Goal: Task Accomplishment & Management: Complete application form

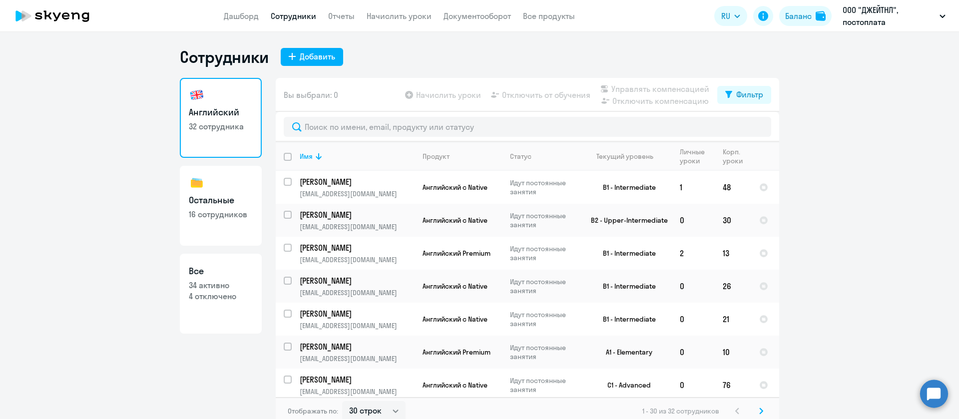
select select "30"
click at [307, 57] on div "Добавить" at bounding box center [317, 56] width 35 height 12
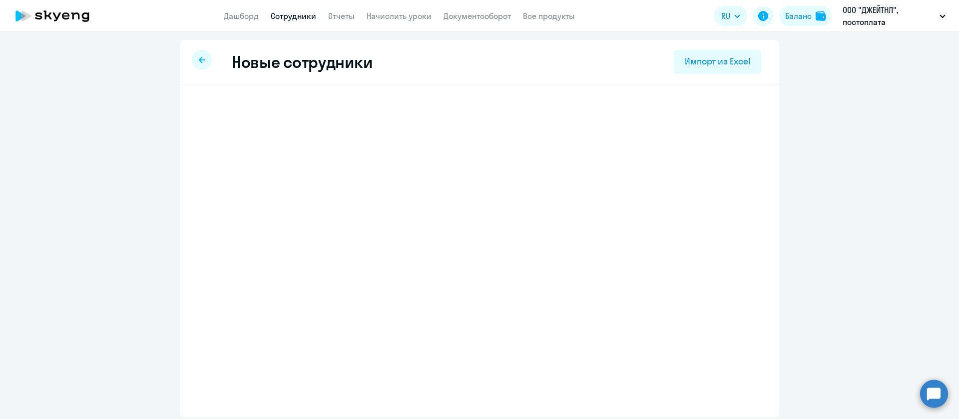
select select "screening_test"
select select "3"
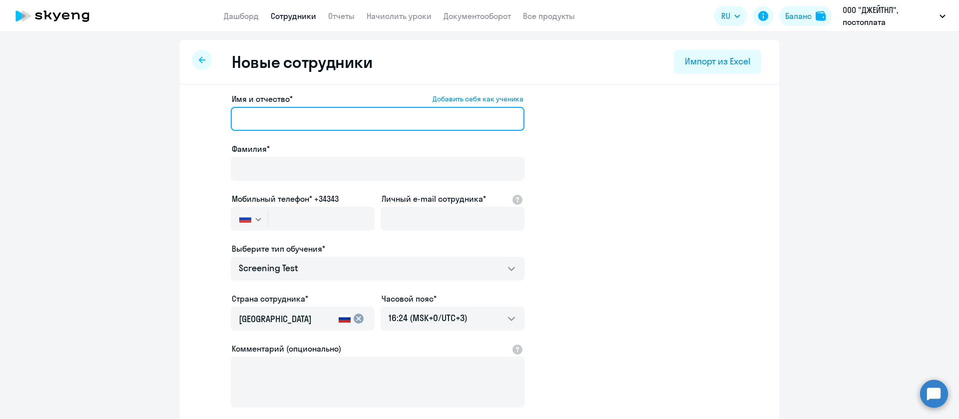
drag, startPoint x: 234, startPoint y: 115, endPoint x: 250, endPoint y: 116, distance: 16.5
click at [234, 115] on input "Имя и отчество* Добавить себя как ученика" at bounding box center [378, 119] width 294 height 24
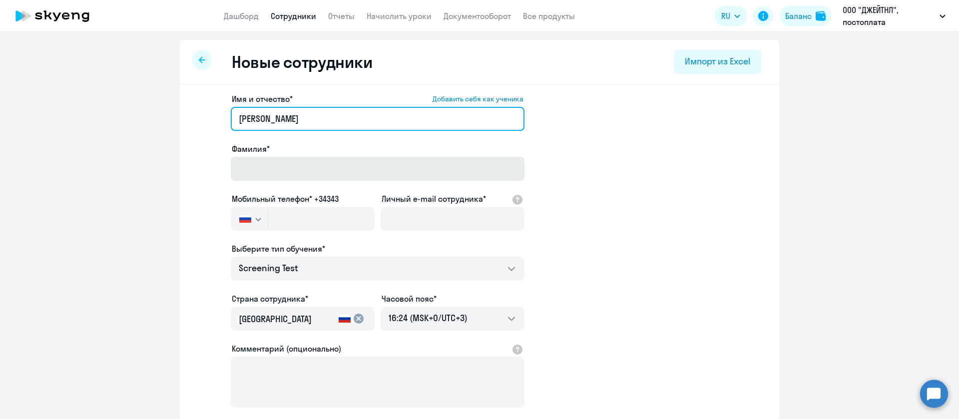
type input "[PERSON_NAME]"
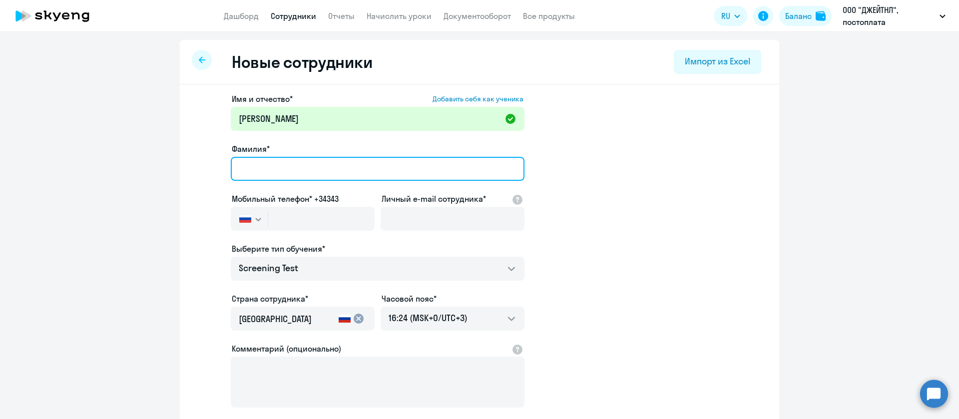
click at [273, 162] on input "Фамилия*" at bounding box center [378, 169] width 294 height 24
type input "[PERSON_NAME]"
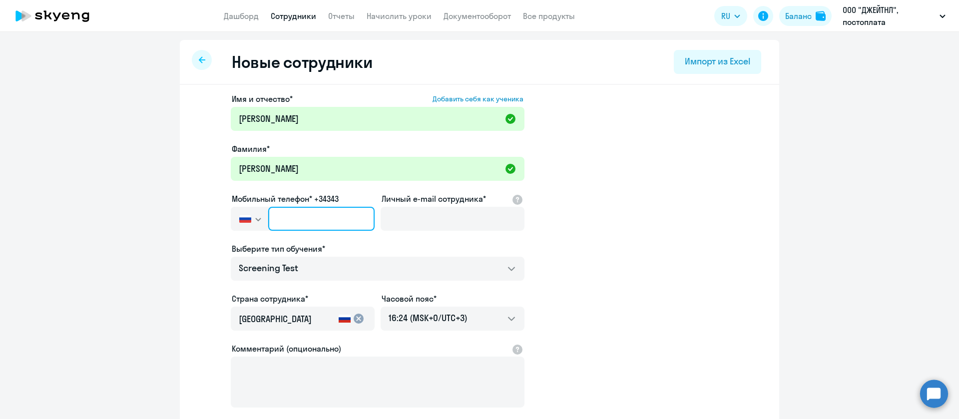
drag, startPoint x: 291, startPoint y: 227, endPoint x: 301, endPoint y: 217, distance: 13.8
click at [291, 227] on input "text" at bounding box center [321, 219] width 106 height 24
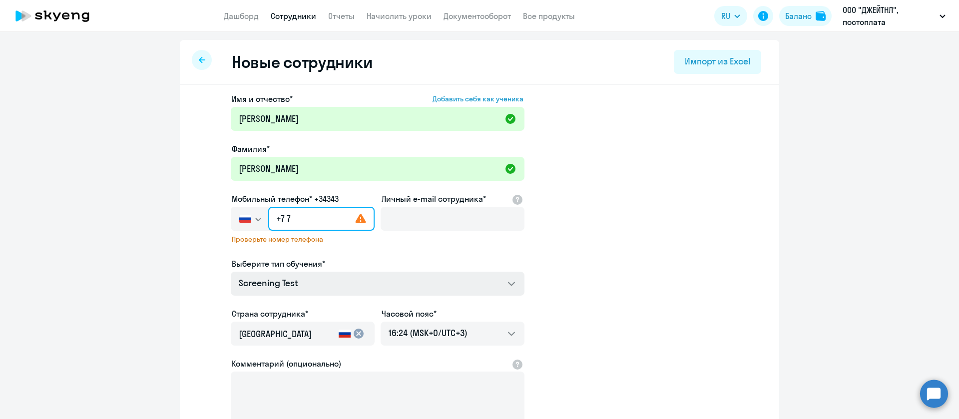
paste input "916 112-88-81"
click at [363, 262] on div "Выберите тип обучения*" at bounding box center [378, 264] width 294 height 12
click at [342, 222] on input "[PHONE_NUMBER]" at bounding box center [321, 219] width 106 height 24
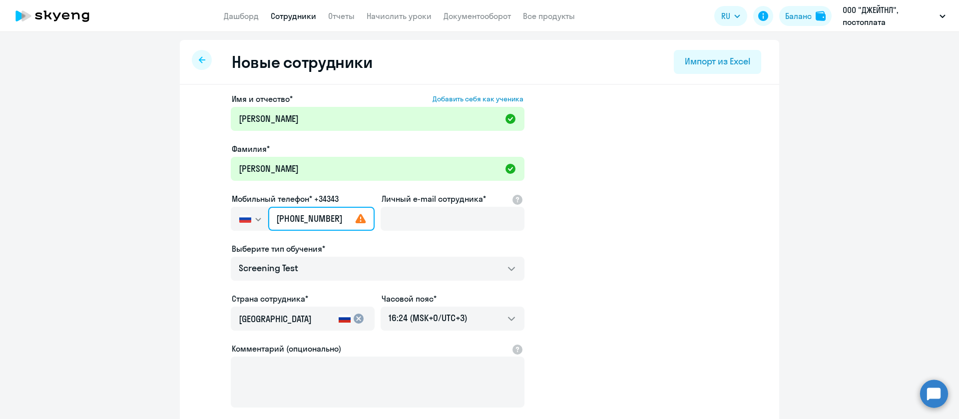
type input "[PHONE_NUMBER]"
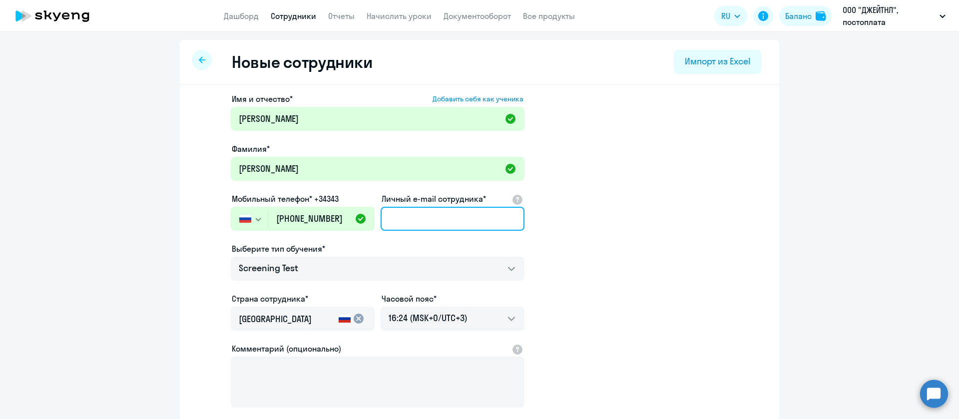
click at [420, 216] on input "Личный e-mail сотрудника*" at bounding box center [453, 219] width 144 height 24
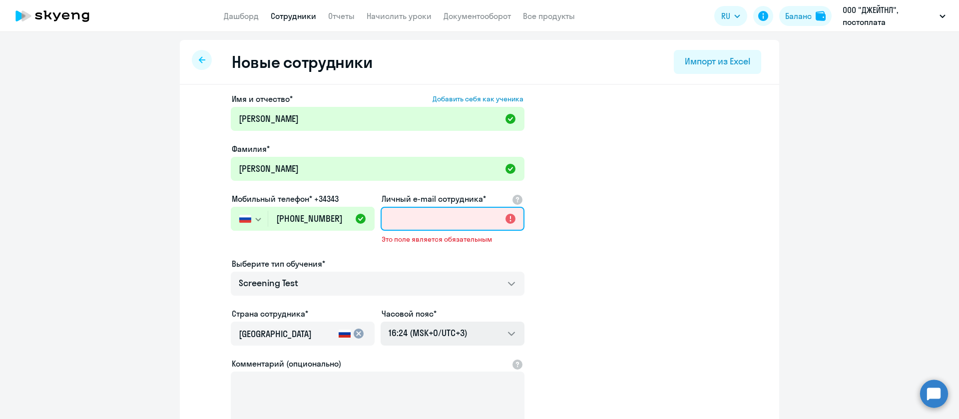
paste input "<DMedkova@kenvue.com"
click at [387, 222] on input "<DMedkova@kenvue.com" at bounding box center [453, 219] width 144 height 24
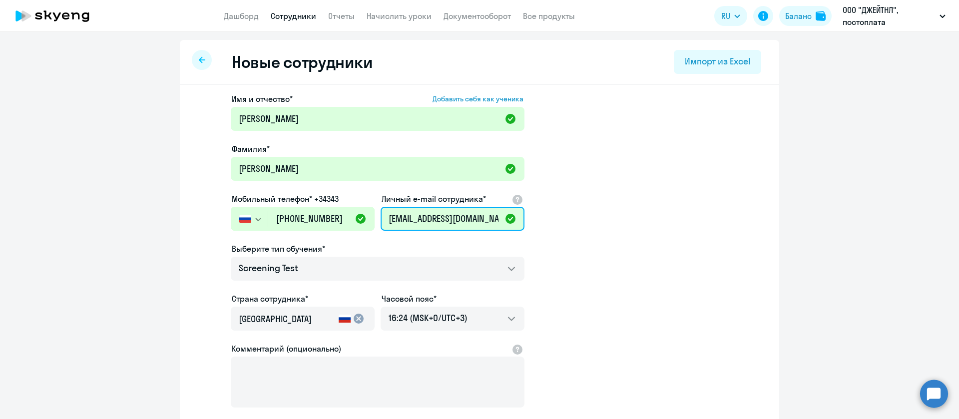
type input "[EMAIL_ADDRESS][DOMAIN_NAME]"
click at [676, 284] on app-new-student-form "Имя и отчество* Добавить себя как ученика Дарья Фамилия* Медкова Мобильный теле…" at bounding box center [480, 271] width 568 height 356
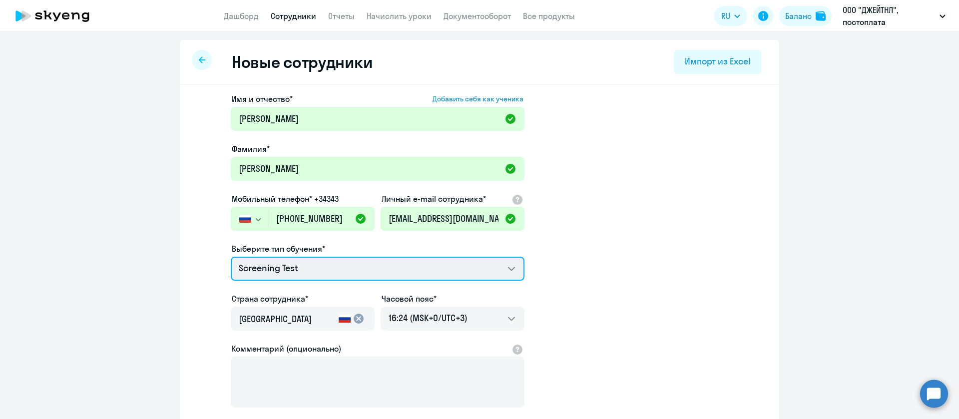
click at [355, 263] on select "Screening Test Премиум английский с русскоговорящим преподавателем Talks 15 мин…" at bounding box center [378, 269] width 294 height 24
select select "english_adult_not_native_speaker_premium"
click at [231, 257] on select "Screening Test Премиум английский с русскоговорящим преподавателем Talks 15 мин…" at bounding box center [378, 269] width 294 height 24
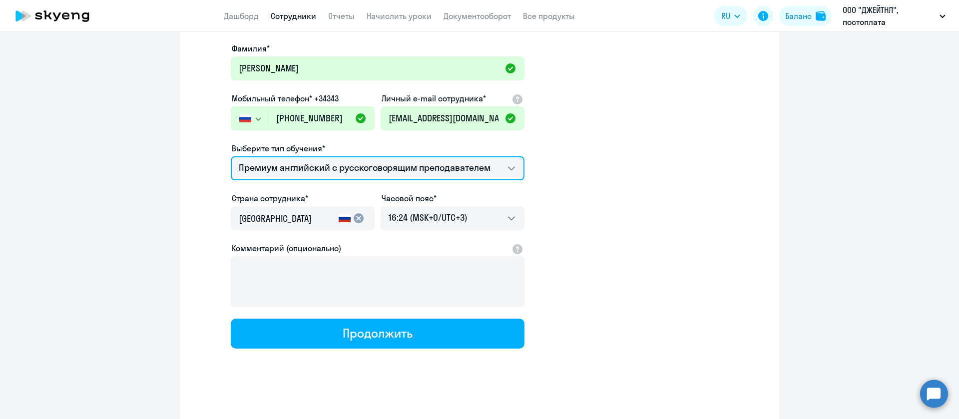
scroll to position [104, 0]
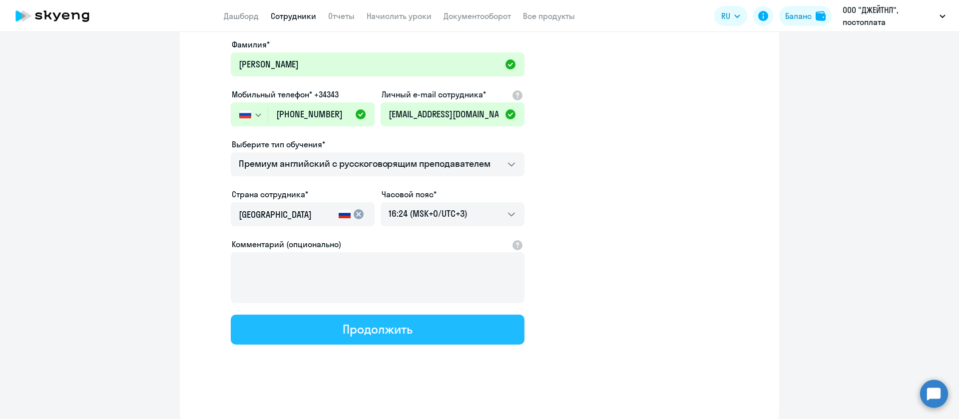
click at [381, 334] on div "Продолжить" at bounding box center [377, 329] width 69 height 16
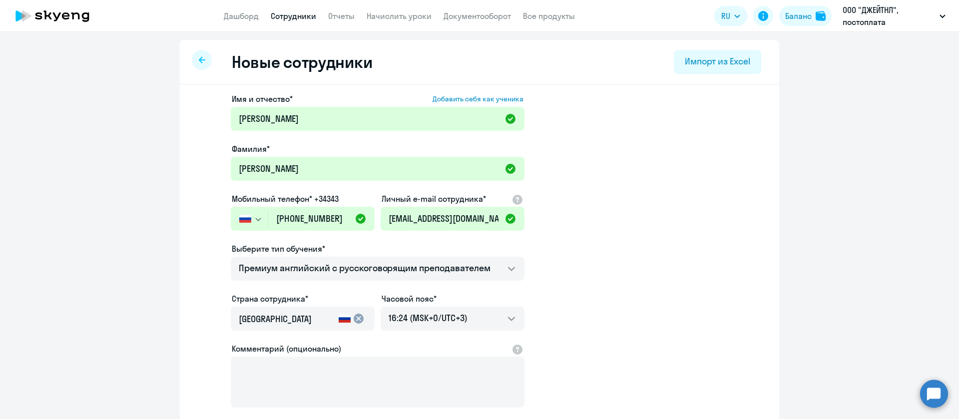
select select "english_adult_not_native_speaker_premium"
select select "3"
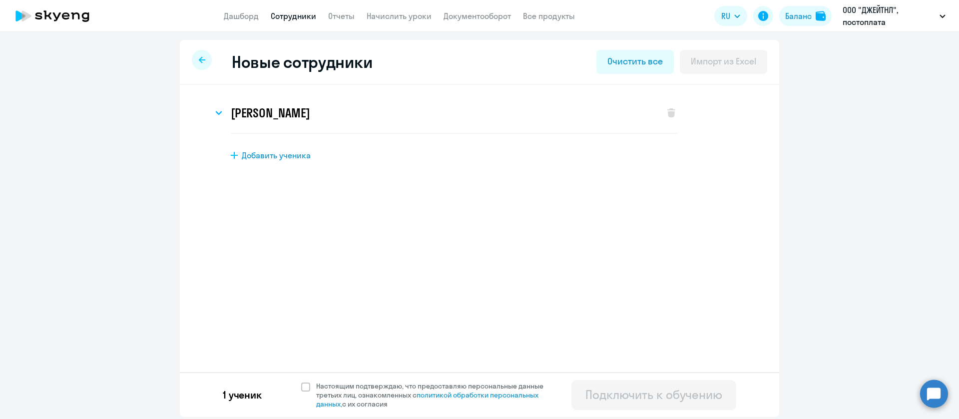
scroll to position [0, 0]
click at [305, 388] on span at bounding box center [305, 387] width 9 height 9
click at [301, 382] on input "Настоящим подтверждаю, что предоставляю персональные данные третьих лиц, ознако…" at bounding box center [301, 381] width 0 height 0
checkbox input "true"
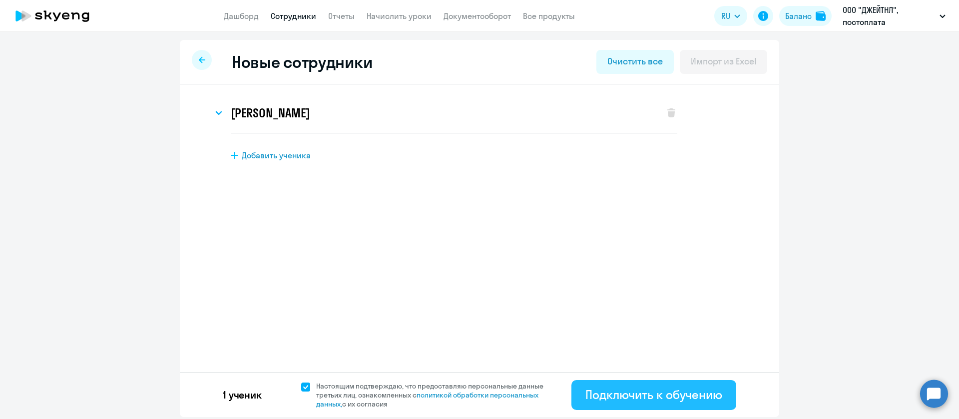
click at [666, 390] on div "Подключить к обучению" at bounding box center [654, 395] width 137 height 16
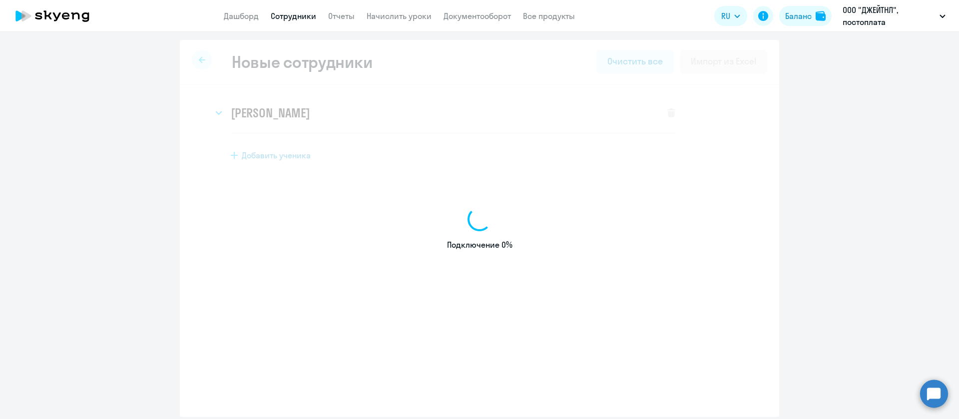
select select "screening_test"
select select "3"
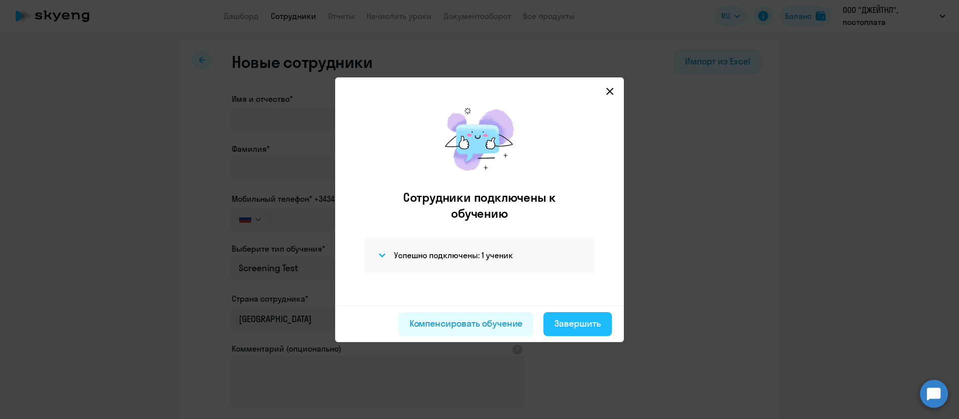
click at [575, 323] on div "Завершить" at bounding box center [578, 323] width 46 height 13
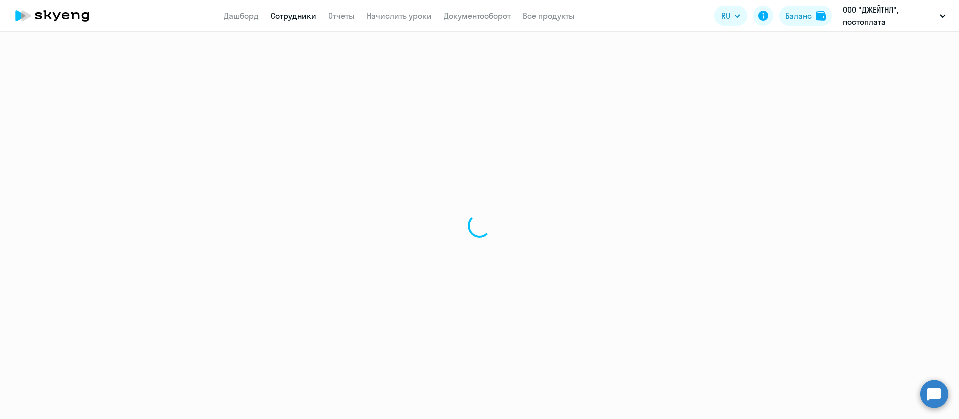
select select "30"
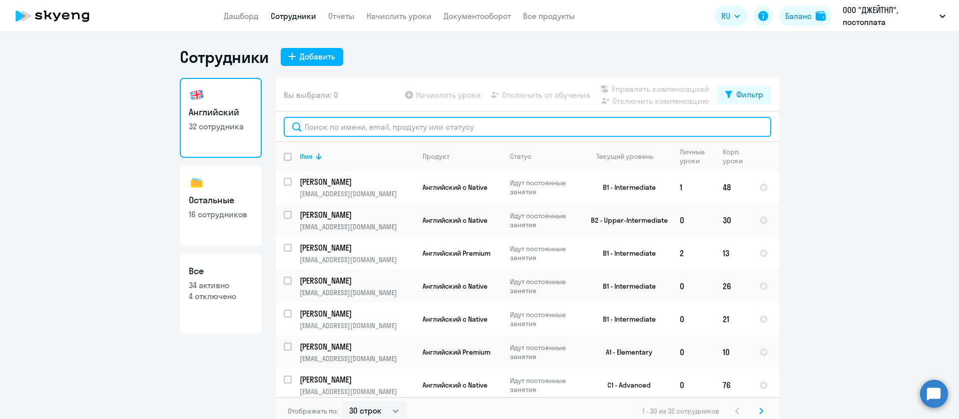
click at [428, 132] on input "text" at bounding box center [528, 127] width 488 height 20
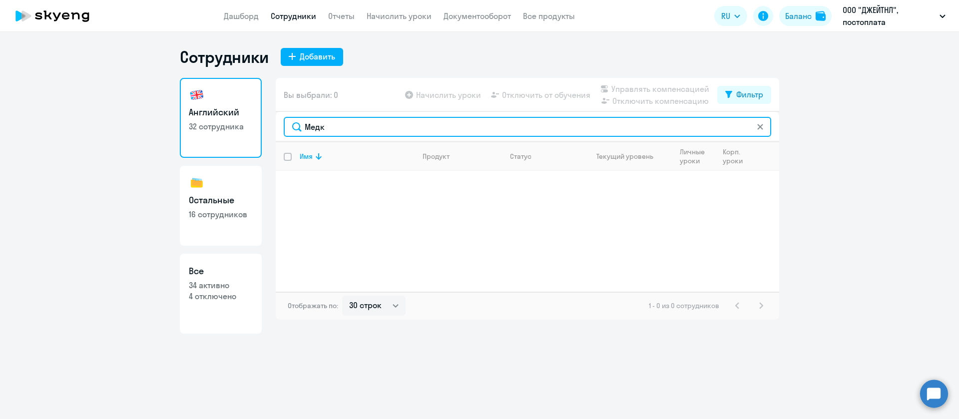
type input "Медк"
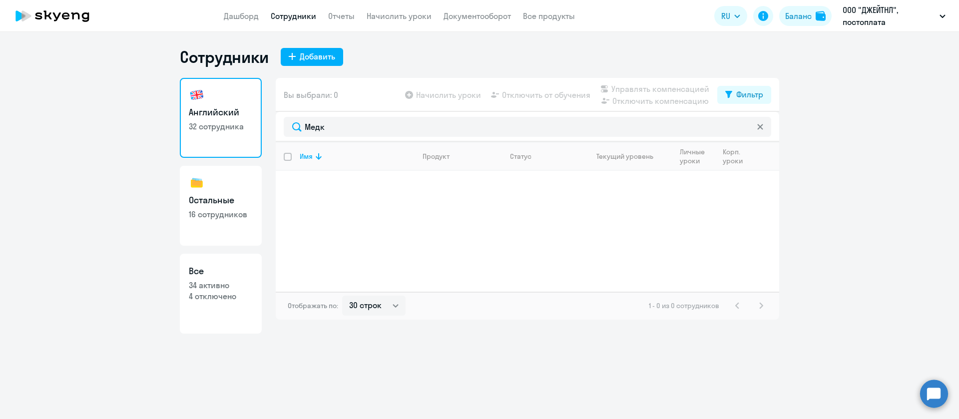
click at [762, 121] on div at bounding box center [760, 127] width 8 height 20
click at [759, 125] on icon at bounding box center [760, 127] width 6 height 6
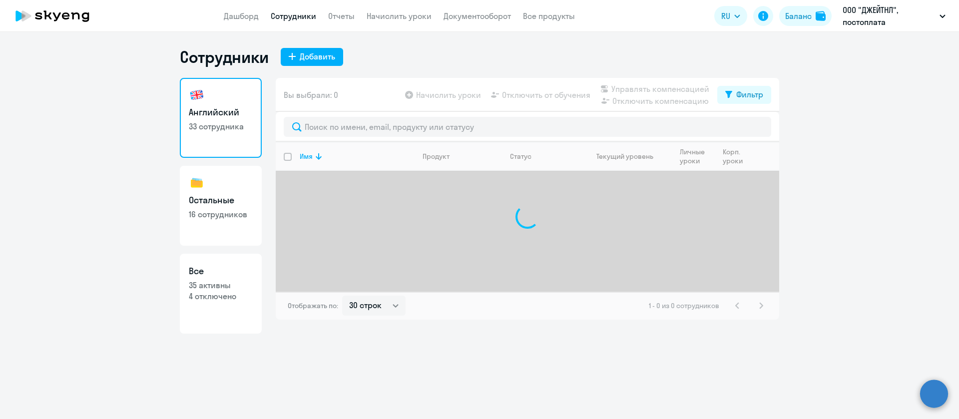
select select "30"
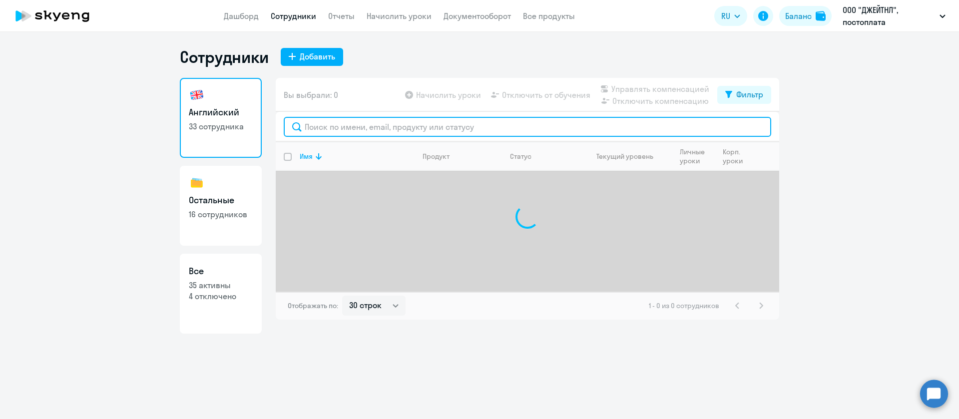
click at [385, 135] on input "text" at bounding box center [528, 127] width 488 height 20
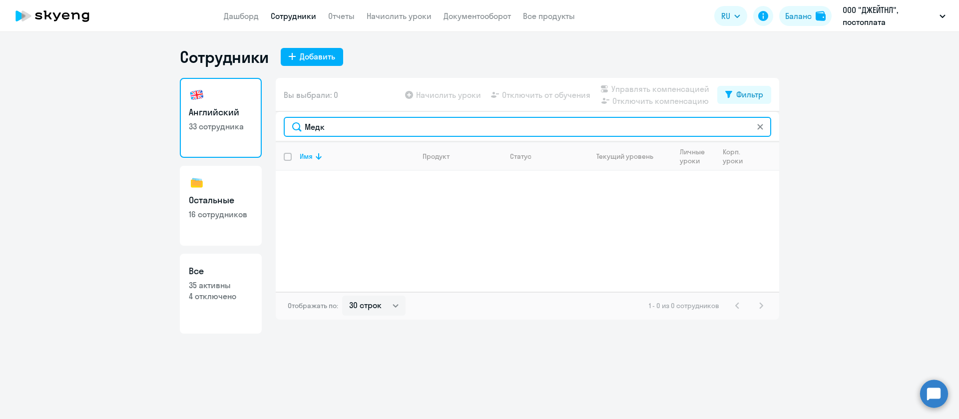
type input "Медк"
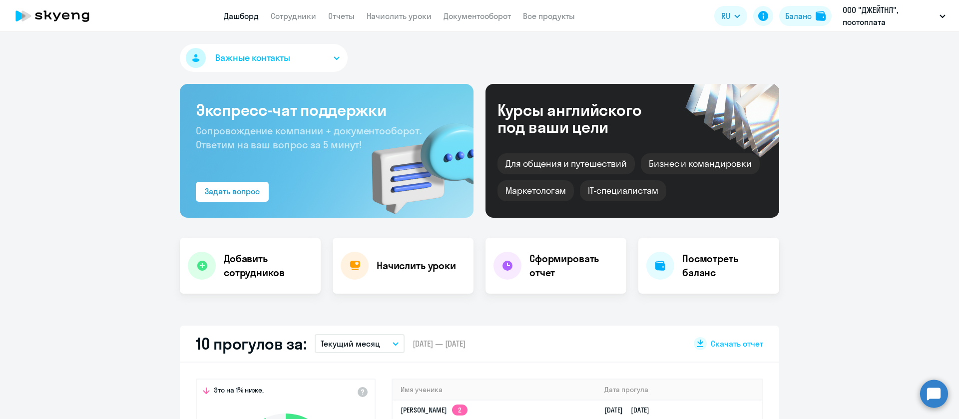
click at [303, 9] on app-header "Дашборд Сотрудники Отчеты Начислить уроки Документооборот Все продукты Дашборд …" at bounding box center [479, 16] width 959 height 32
click at [306, 14] on link "Сотрудники" at bounding box center [293, 16] width 45 height 10
select select "30"
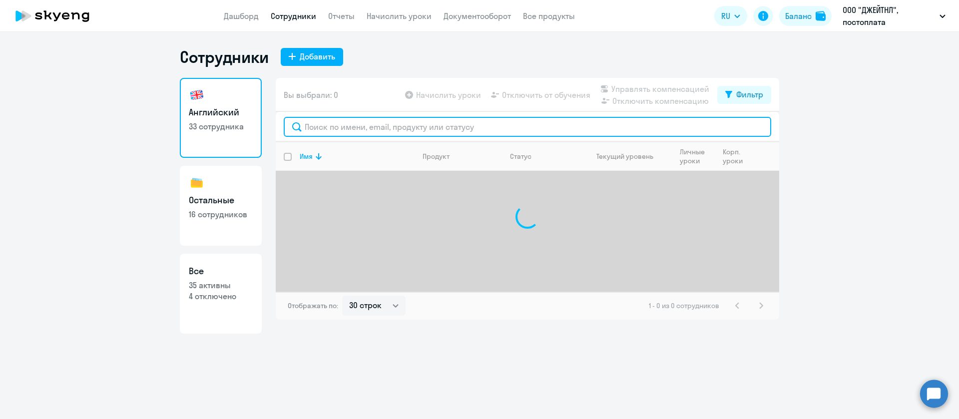
click at [445, 132] on input "text" at bounding box center [528, 127] width 488 height 20
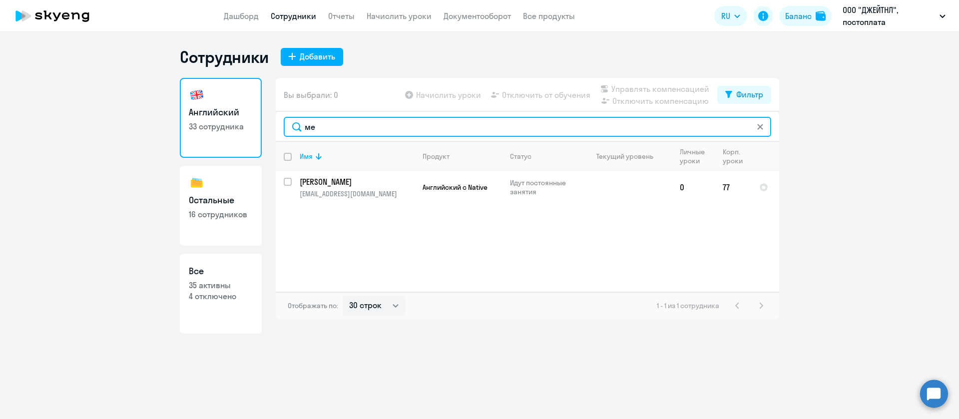
type input "м"
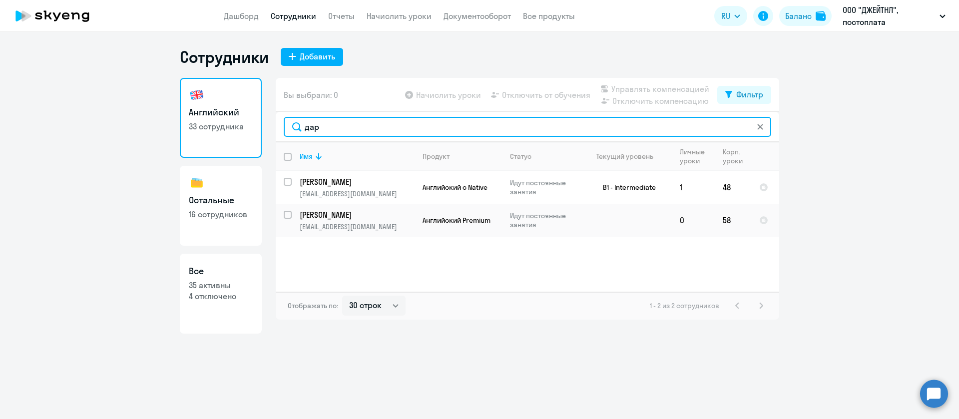
type input "дар"
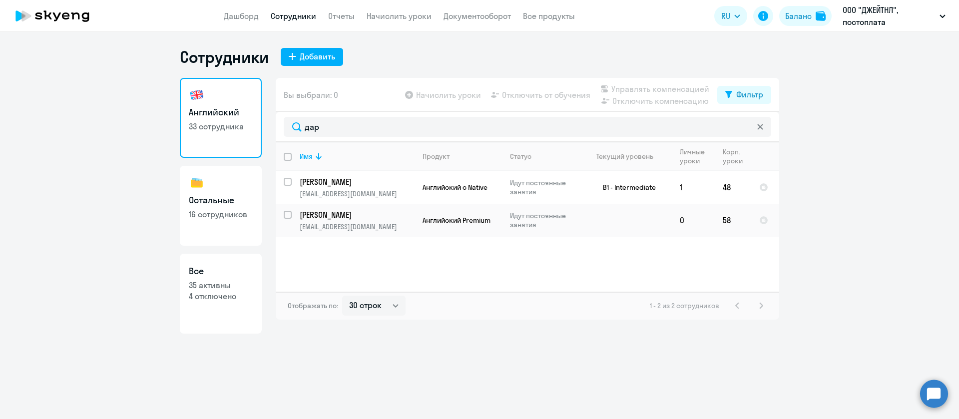
click at [225, 208] on link "Остальные 16 сотрудников" at bounding box center [221, 206] width 82 height 80
select select "30"
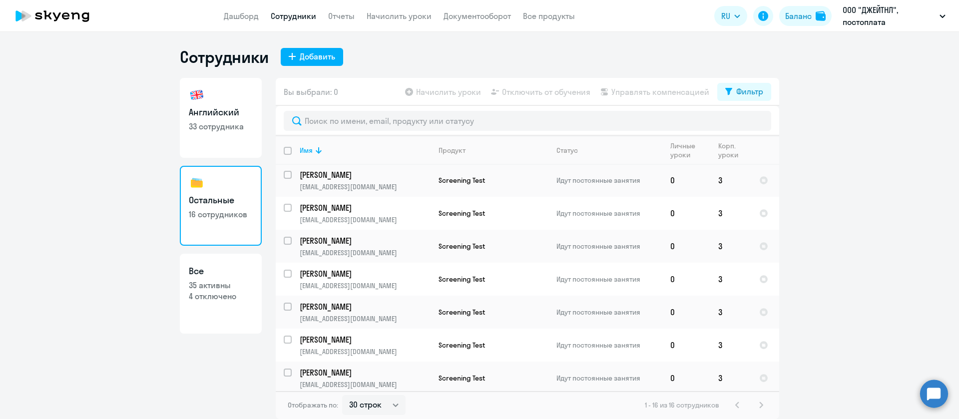
scroll to position [301, 0]
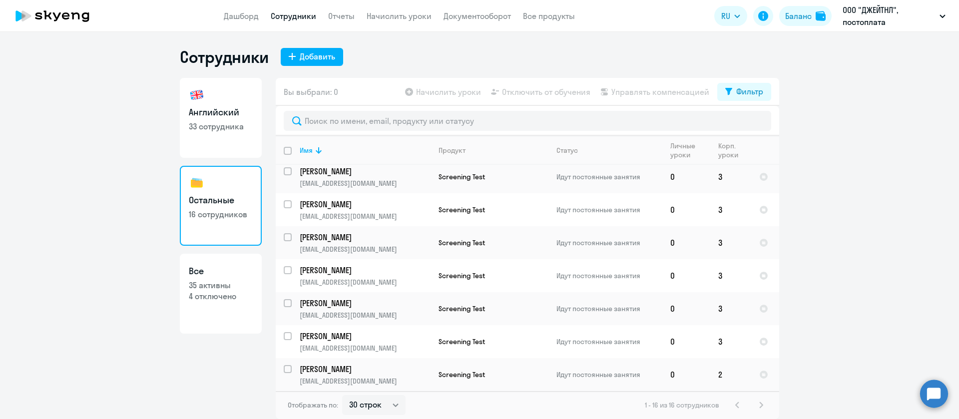
click at [217, 309] on link "Все 35 активны 4 отключено" at bounding box center [221, 294] width 82 height 80
select select "30"
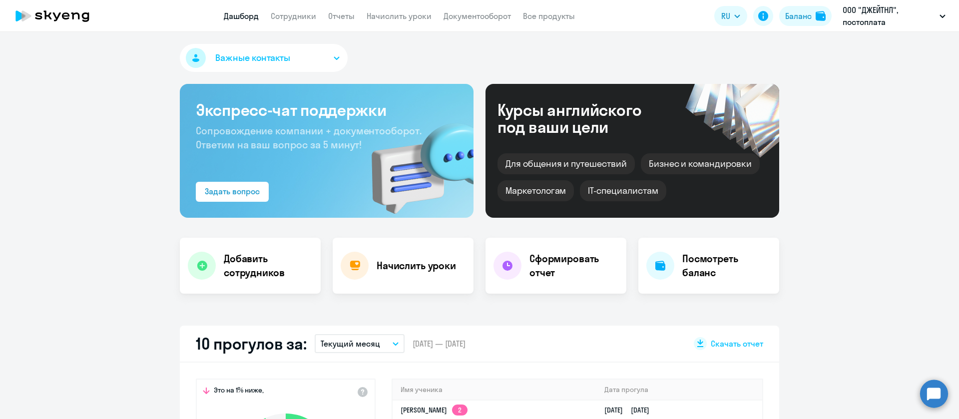
select select "30"
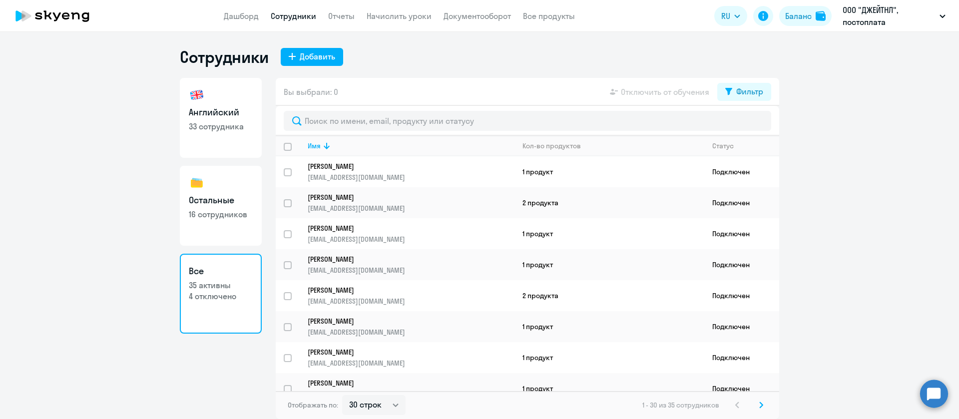
select select "30"
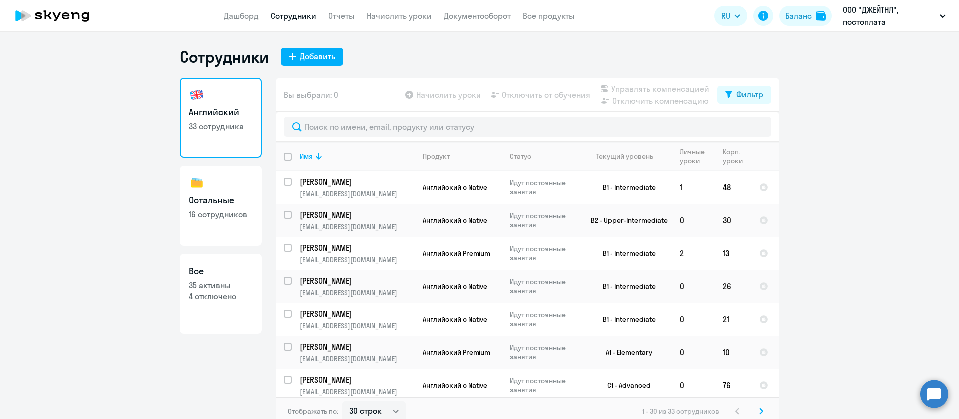
select select "30"
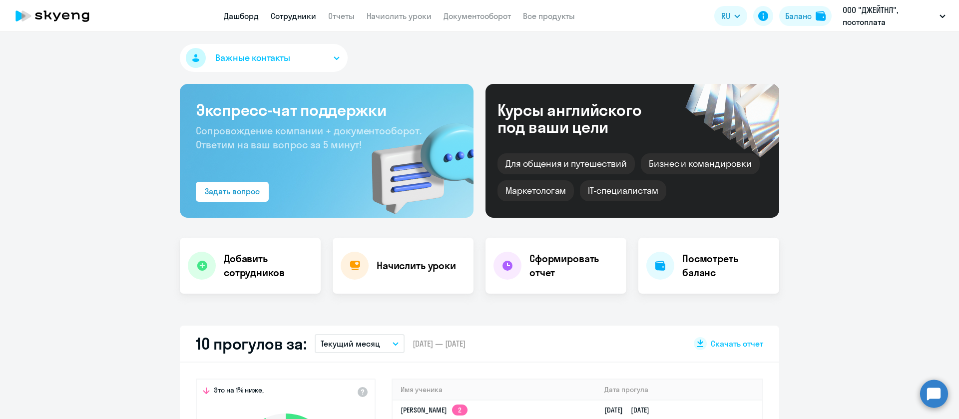
click at [307, 16] on link "Сотрудники" at bounding box center [293, 16] width 45 height 10
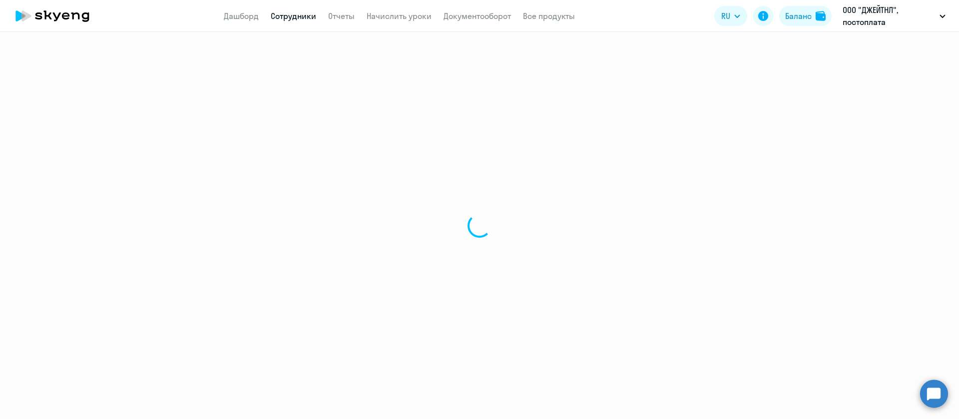
select select "30"
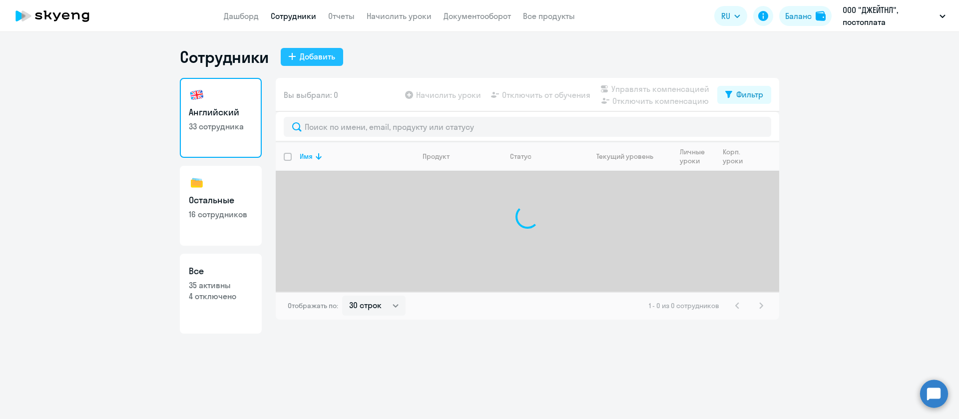
click at [307, 53] on div "Добавить" at bounding box center [317, 56] width 35 height 12
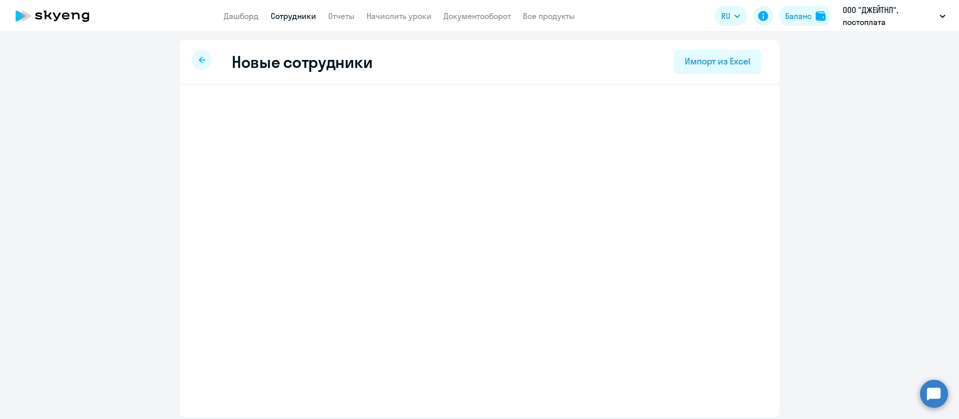
select select "screening_test"
select select "3"
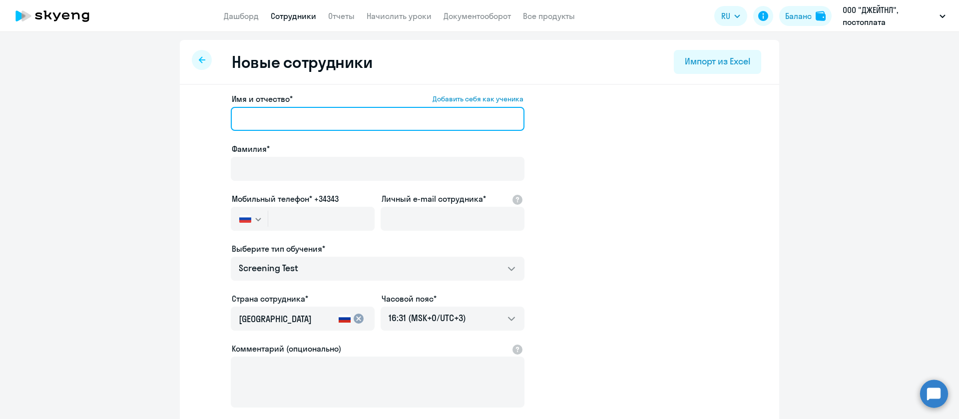
click at [333, 109] on input "Имя и отчество* Добавить себя как ученика" at bounding box center [378, 119] width 294 height 24
type input "[PERSON_NAME]"
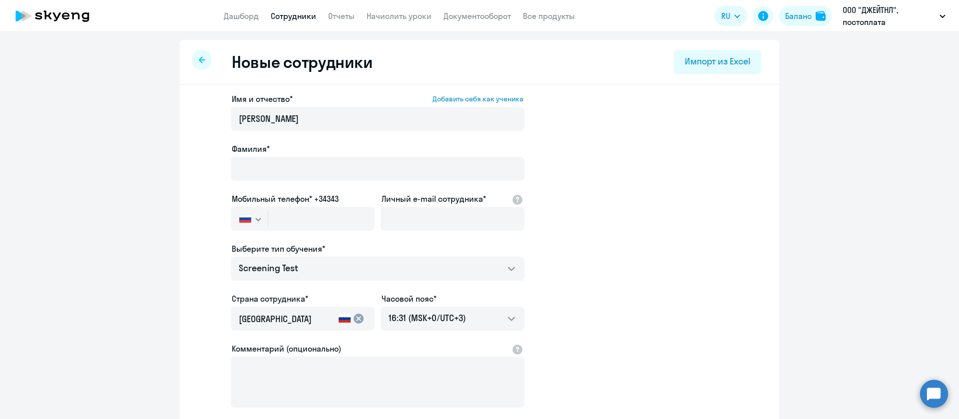
click at [262, 152] on label "Фамилия*" at bounding box center [251, 149] width 38 height 12
click at [262, 157] on input "Фамилия*" at bounding box center [378, 169] width 294 height 24
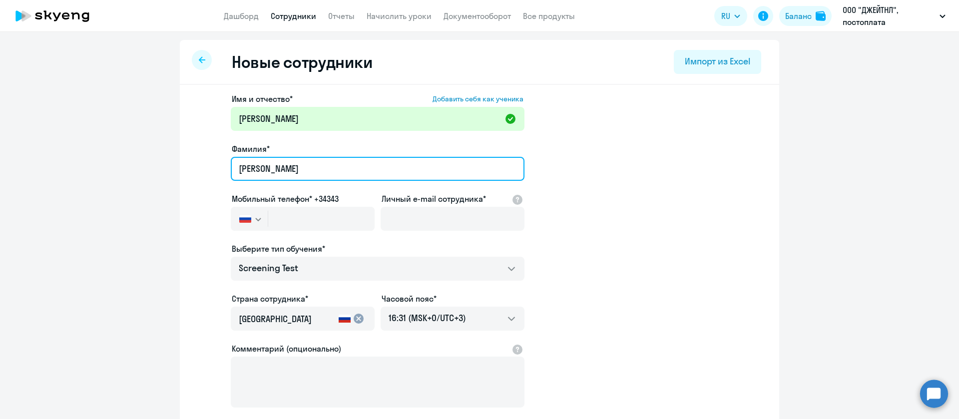
type input "[PERSON_NAME]"
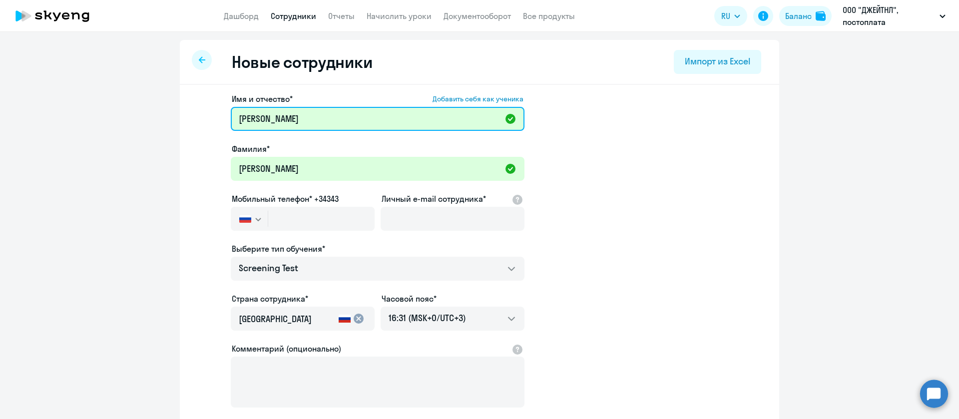
click at [320, 124] on input "[PERSON_NAME]" at bounding box center [378, 119] width 294 height 24
click at [319, 124] on input "[PERSON_NAME]" at bounding box center [378, 119] width 294 height 24
paste input "[PERSON_NAME]"
drag, startPoint x: 308, startPoint y: 117, endPoint x: 257, endPoint y: 120, distance: 51.0
click at [257, 120] on input "[PERSON_NAME]" at bounding box center [378, 119] width 294 height 24
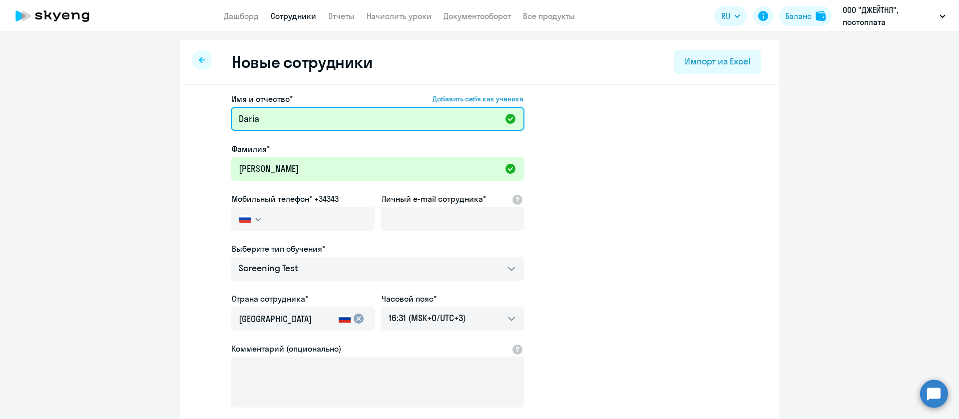
type input "Daria"
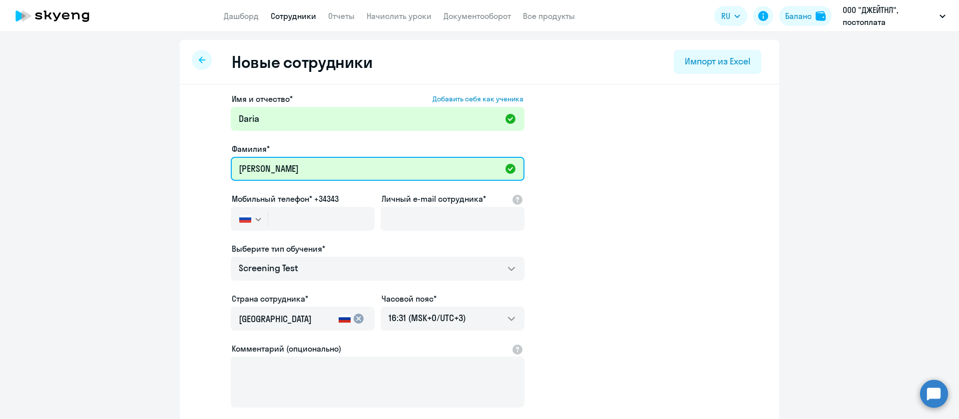
click at [326, 172] on input "[PERSON_NAME]" at bounding box center [378, 169] width 294 height 24
paste input "Medkova"
type input "Medkova"
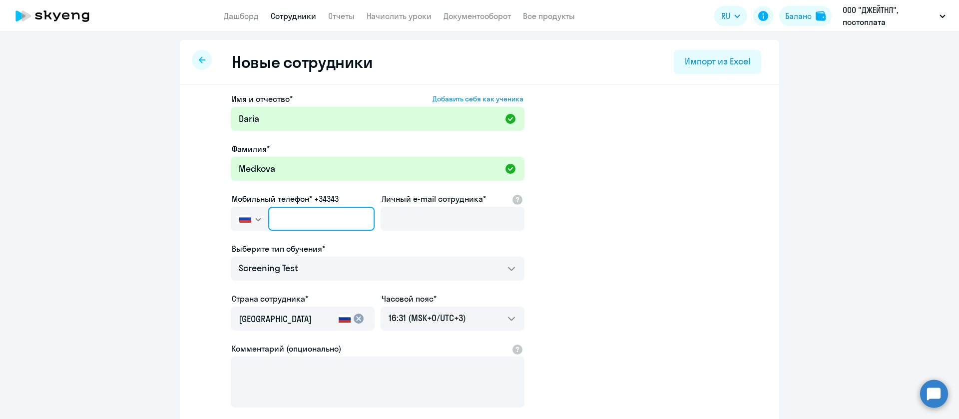
click at [312, 219] on input "text" at bounding box center [321, 219] width 106 height 24
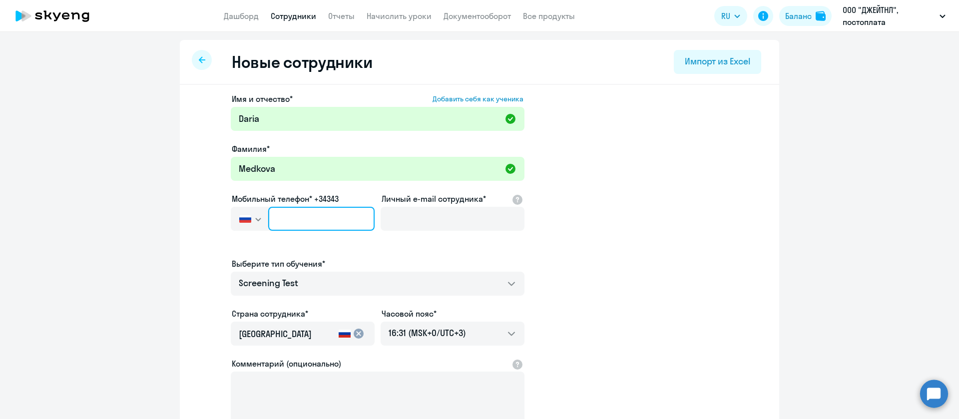
type input "+7 7"
paste input "[PHONE_NUMBER]"
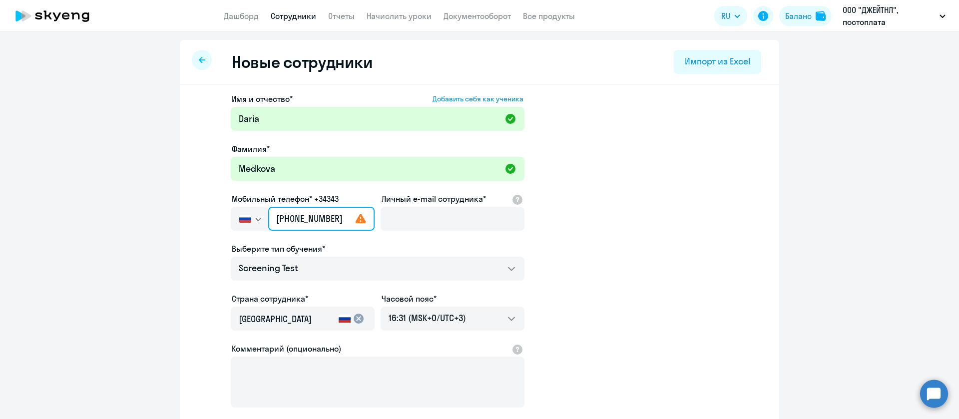
type input "[PHONE_NUMBER]"
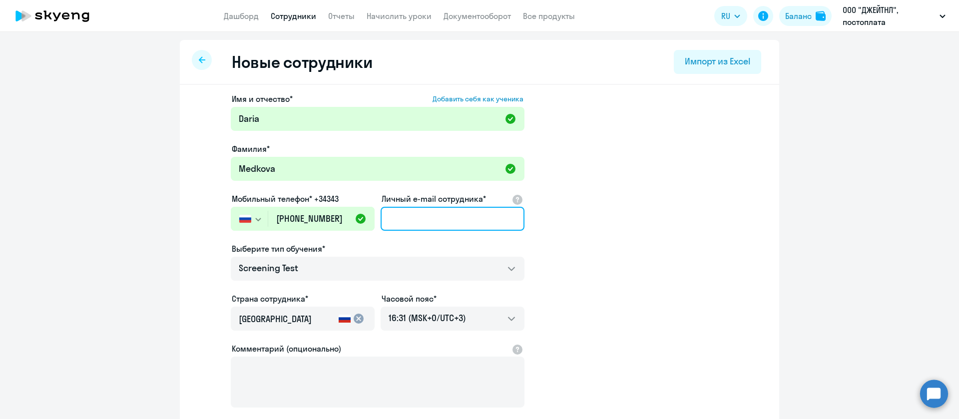
drag, startPoint x: 415, startPoint y: 218, endPoint x: 430, endPoint y: 223, distance: 15.6
click at [416, 218] on input "Личный e-mail сотрудника*" at bounding box center [453, 219] width 144 height 24
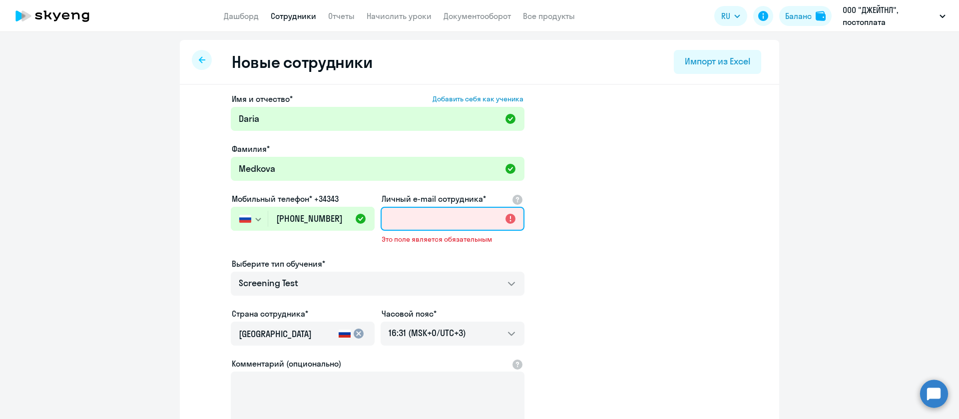
paste input "[EMAIL_ADDRESS][DOMAIN_NAME]"
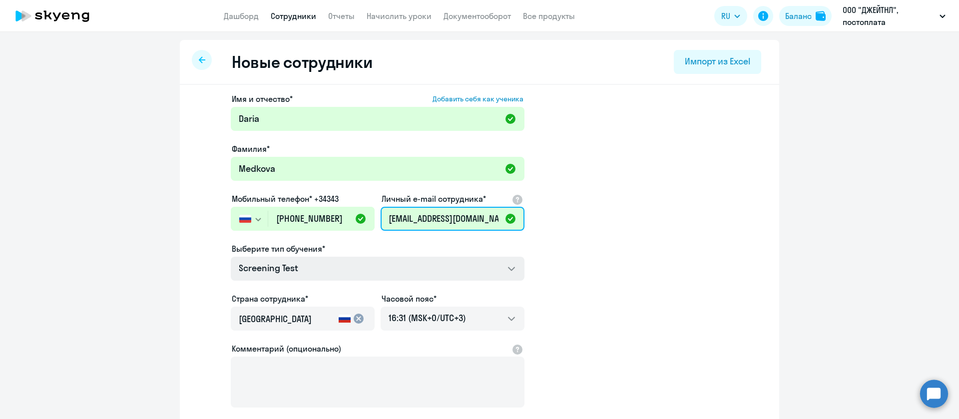
type input "[EMAIL_ADDRESS][DOMAIN_NAME]"
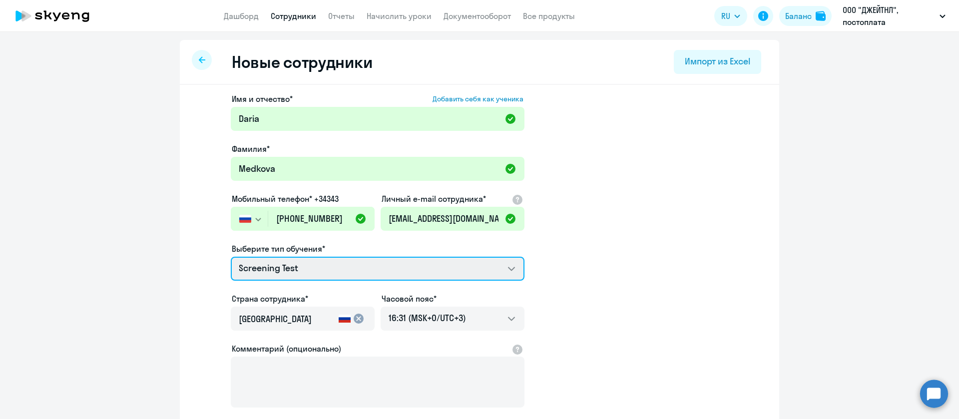
click at [382, 264] on select "Screening Test Премиум английский с русскоговорящим преподавателем Talks 15 мин…" at bounding box center [378, 269] width 294 height 24
select select "english_adult_not_native_speaker_premium"
click at [231, 257] on select "Screening Test Премиум английский с русскоговорящим преподавателем Talks 15 мин…" at bounding box center [378, 269] width 294 height 24
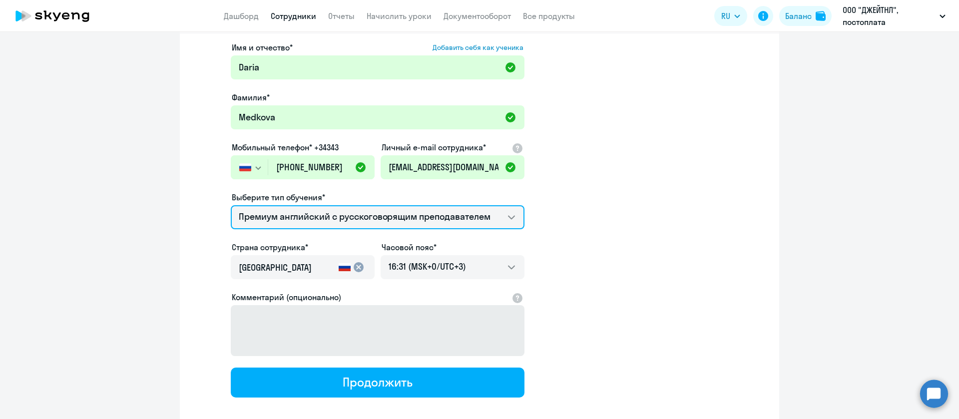
scroll to position [75, 0]
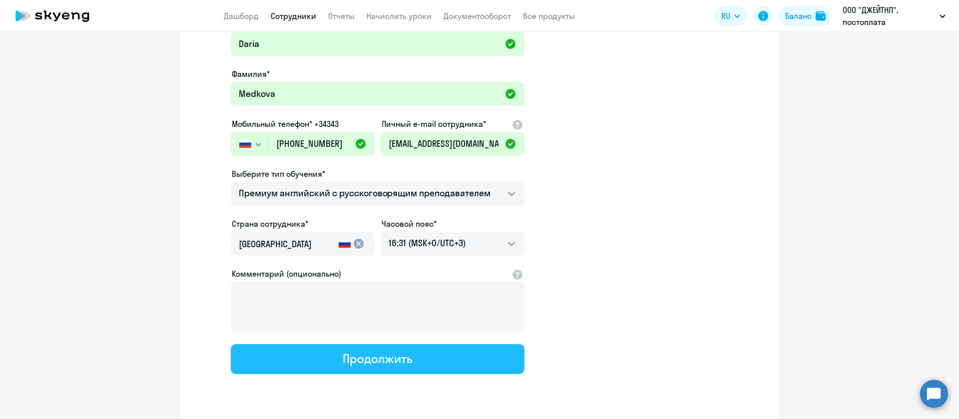
click at [365, 368] on button "Продолжить" at bounding box center [378, 359] width 294 height 30
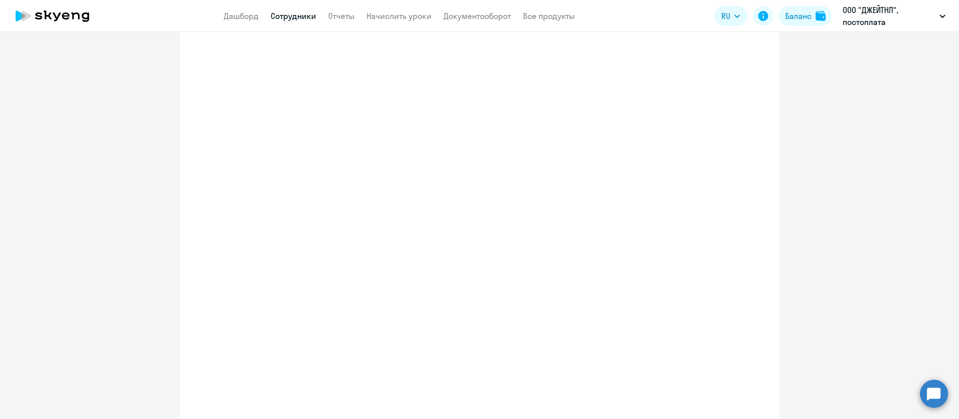
select select "english_adult_not_native_speaker_premium"
select select "3"
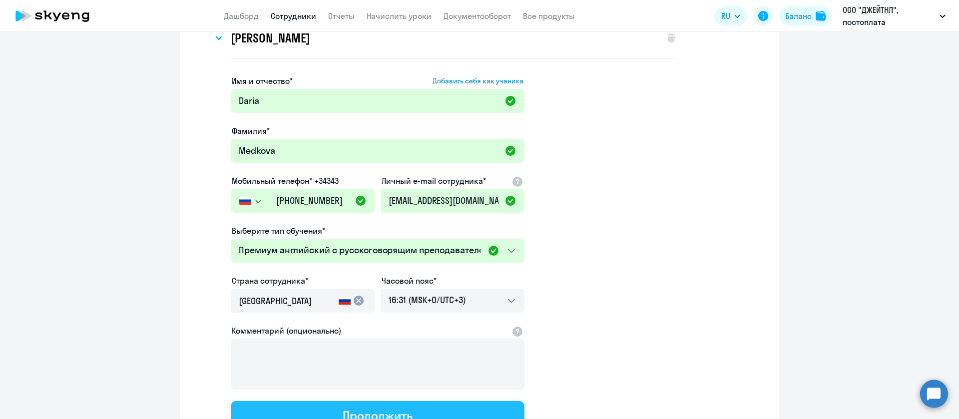
scroll to position [0, 0]
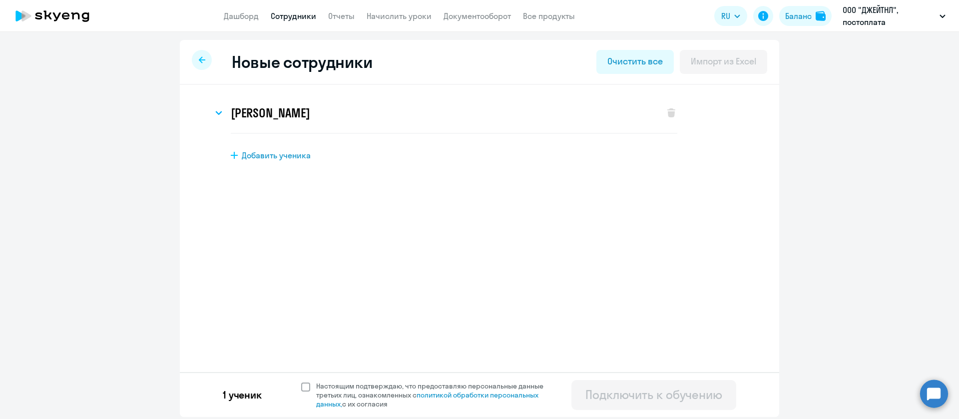
click at [305, 386] on span at bounding box center [305, 387] width 9 height 9
click at [301, 382] on input "Настоящим подтверждаю, что предоставляю персональные данные третьих лиц, ознако…" at bounding box center [301, 381] width 0 height 0
checkbox input "true"
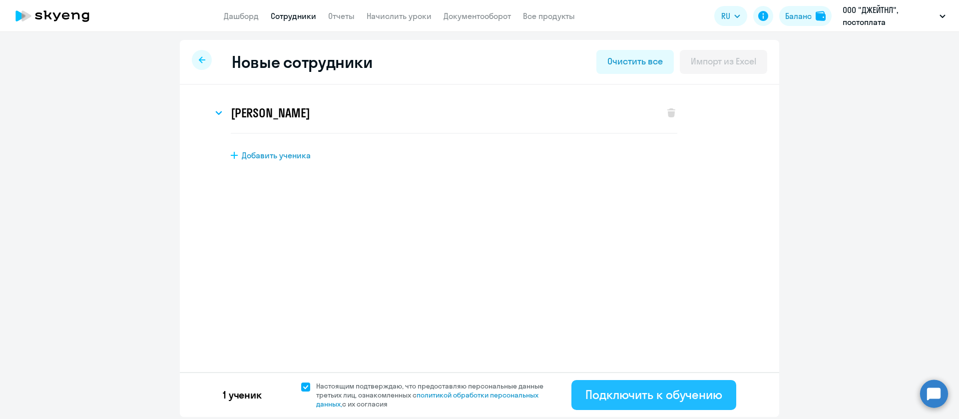
click at [687, 395] on div "Подключить к обучению" at bounding box center [654, 395] width 137 height 16
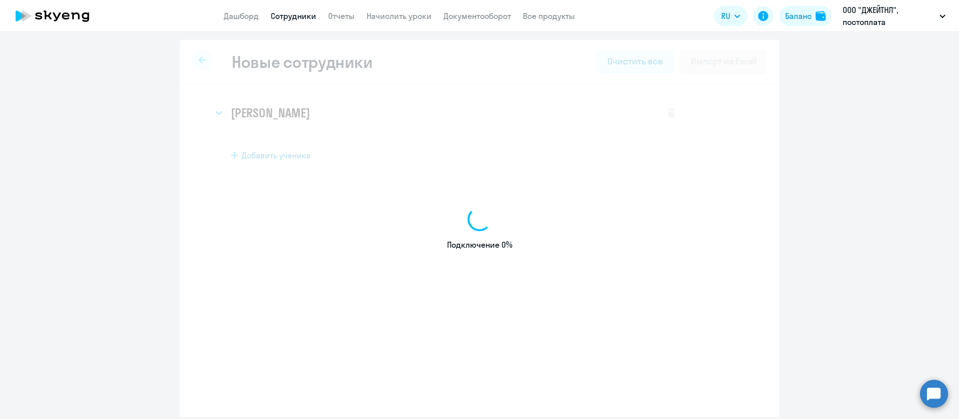
select select "screening_test"
select select "3"
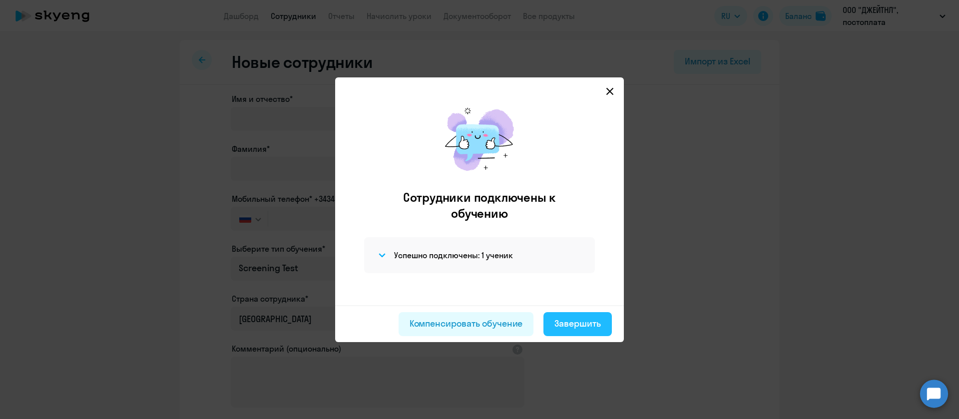
click at [576, 328] on div "Завершить" at bounding box center [578, 323] width 46 height 13
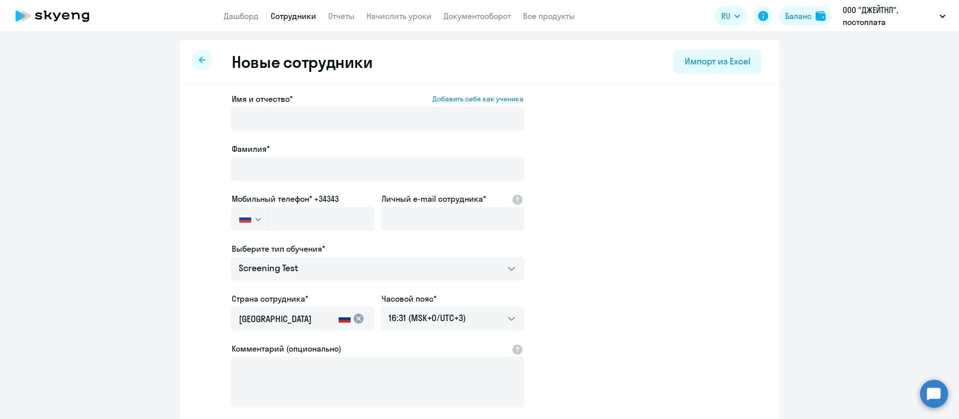
select select "30"
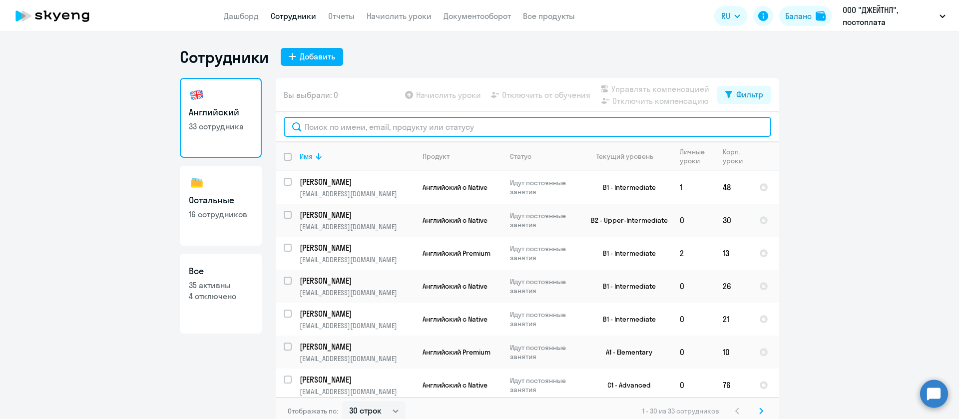
click at [538, 124] on input "text" at bounding box center [528, 127] width 488 height 20
paste input "[PERSON_NAME]"
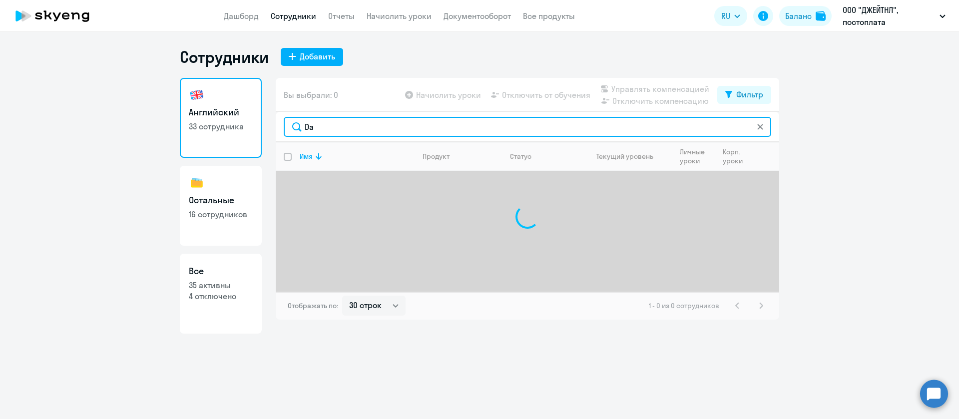
type input "D"
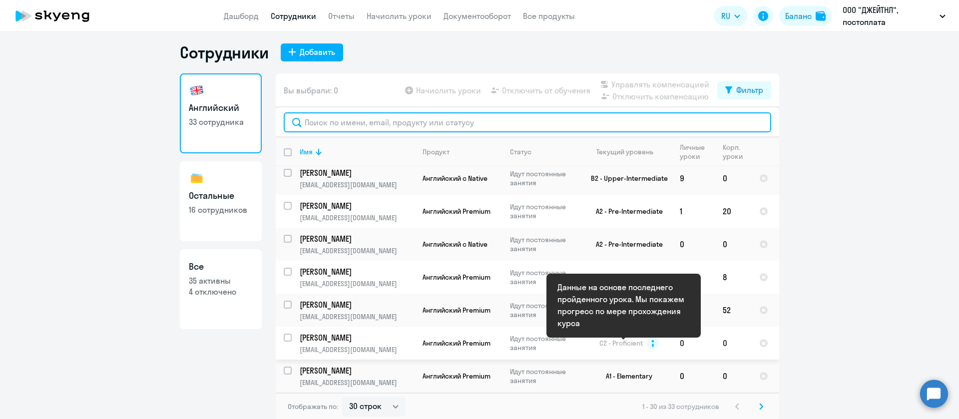
scroll to position [6, 0]
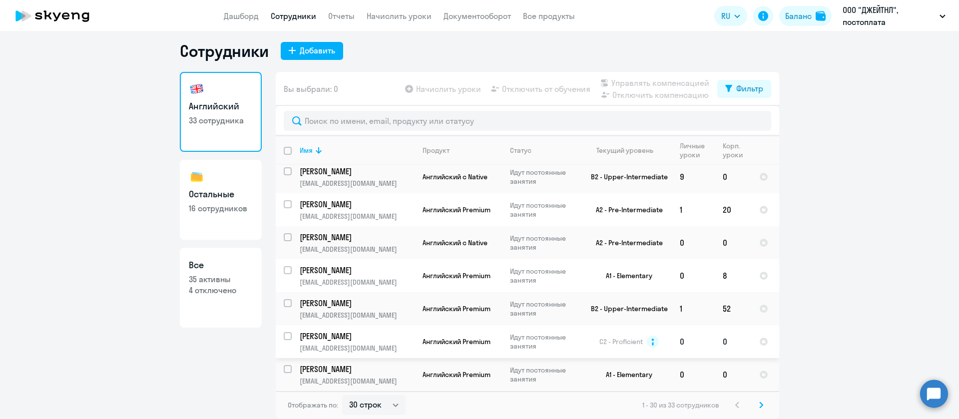
click at [356, 334] on p "[PERSON_NAME]" at bounding box center [356, 336] width 113 height 11
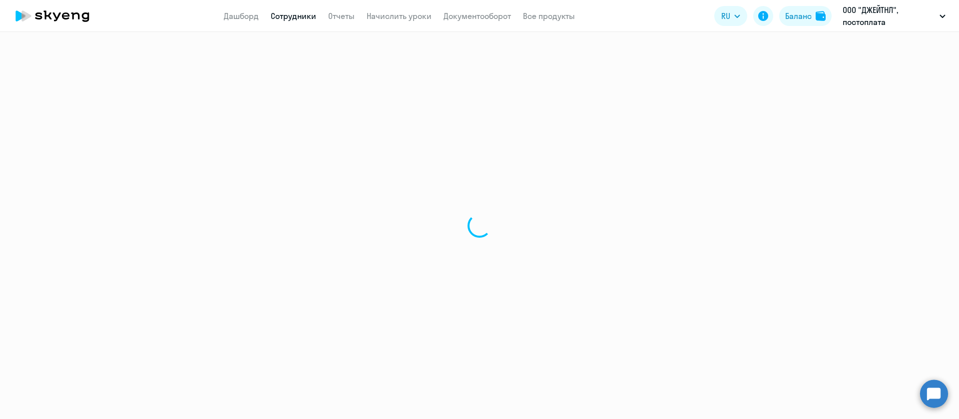
select select "english"
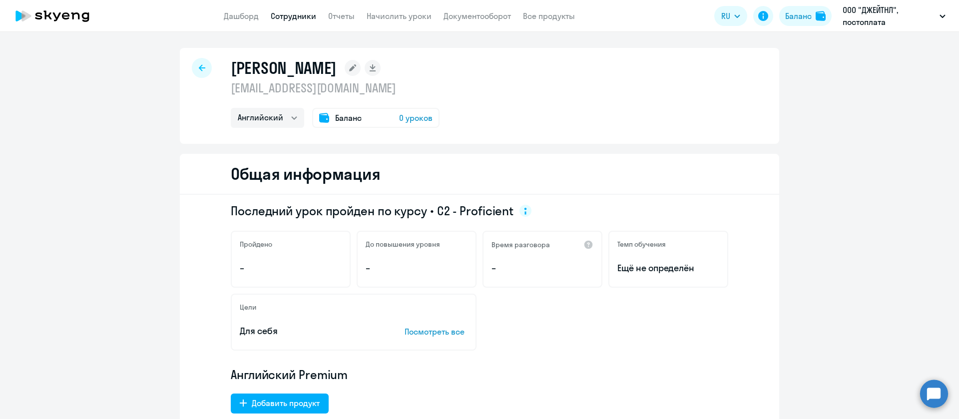
click at [414, 98] on div "Александр [EMAIL_ADDRESS][DOMAIN_NAME] Английский Баланс 0 уроков" at bounding box center [335, 93] width 209 height 70
click at [420, 86] on p "[EMAIL_ADDRESS][DOMAIN_NAME]" at bounding box center [335, 88] width 209 height 16
copy p "[EMAIL_ADDRESS][DOMAIN_NAME]"
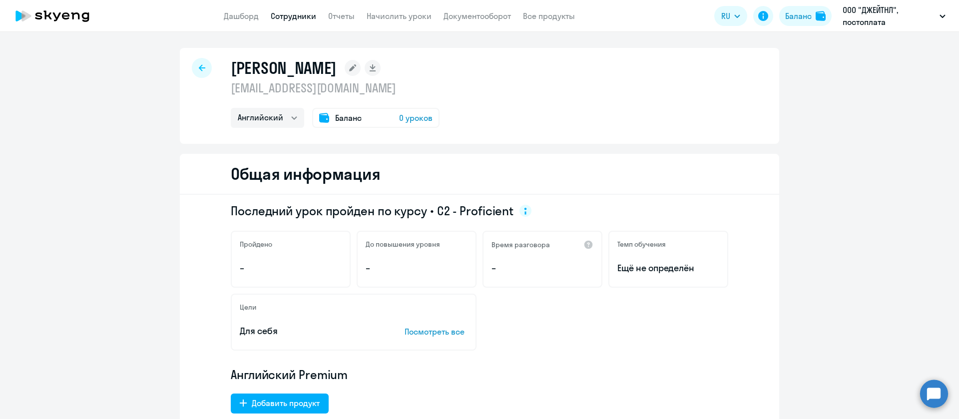
click at [290, 10] on app-menu-item-link "Сотрудники" at bounding box center [293, 16] width 45 height 12
click at [296, 11] on link "Сотрудники" at bounding box center [293, 16] width 45 height 10
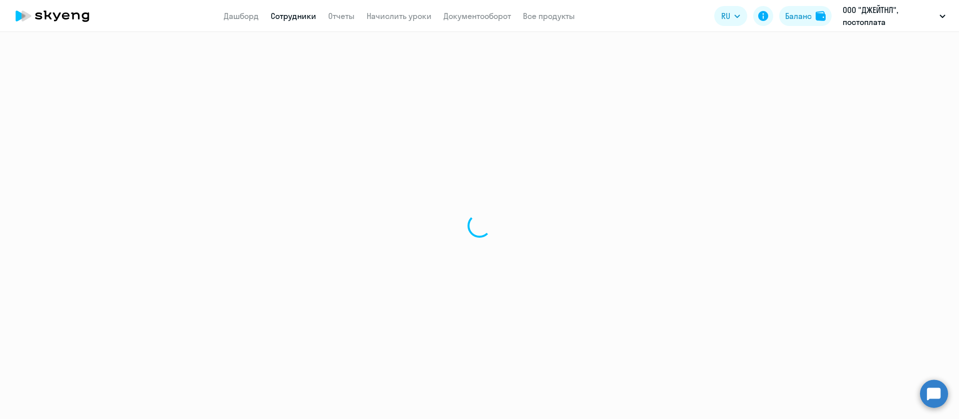
select select "30"
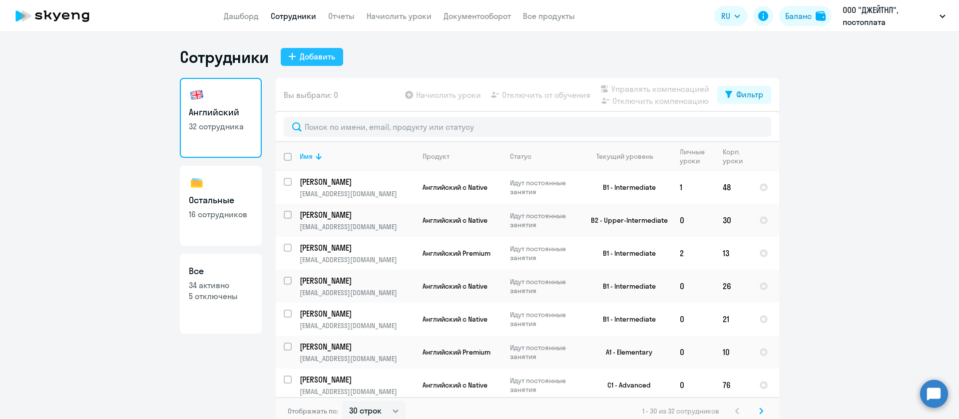
click at [333, 60] on button "Добавить" at bounding box center [312, 57] width 62 height 18
select select "screening_test"
select select "3"
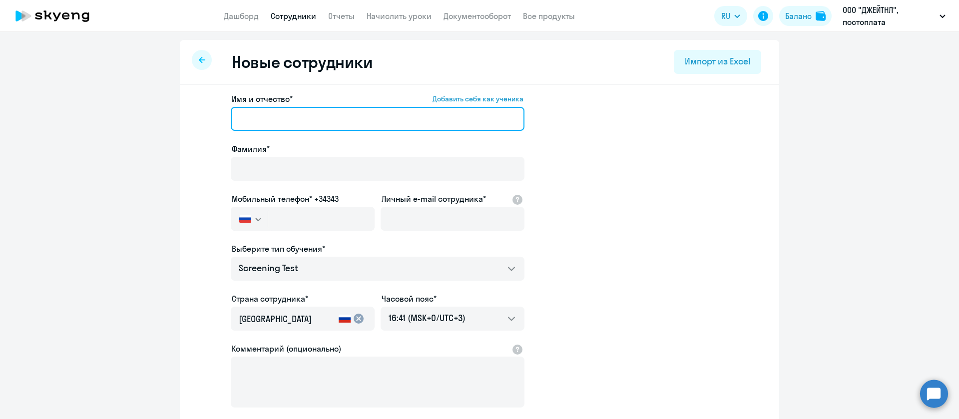
click at [368, 123] on input "Имя и отчество* Добавить себя как ученика" at bounding box center [378, 119] width 294 height 24
paste input "[PERSON_NAME]"
drag, startPoint x: 314, startPoint y: 124, endPoint x: 261, endPoint y: 124, distance: 53.0
click at [261, 124] on input "[PERSON_NAME]" at bounding box center [378, 119] width 294 height 24
type input "Daria"
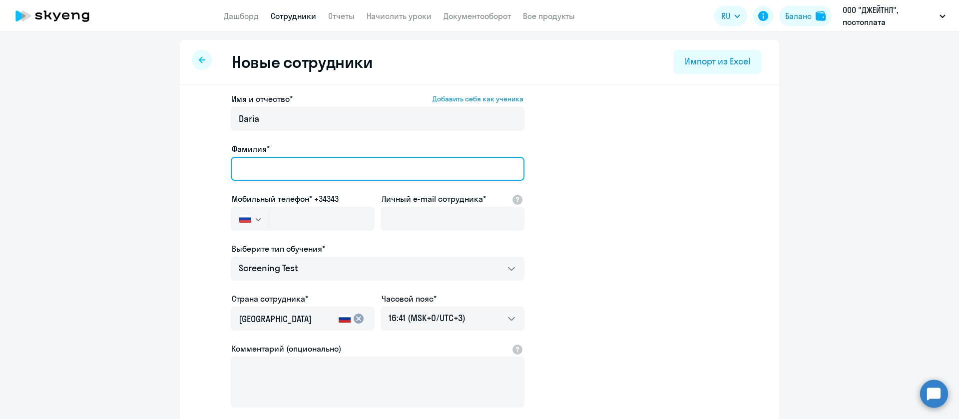
click at [283, 166] on input "Фамилия*" at bounding box center [378, 169] width 294 height 24
paste input "Medkova"
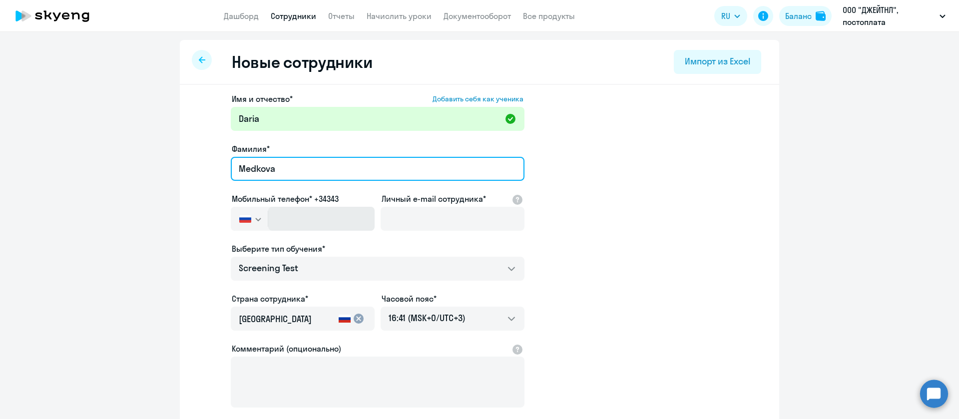
type input "Medkova"
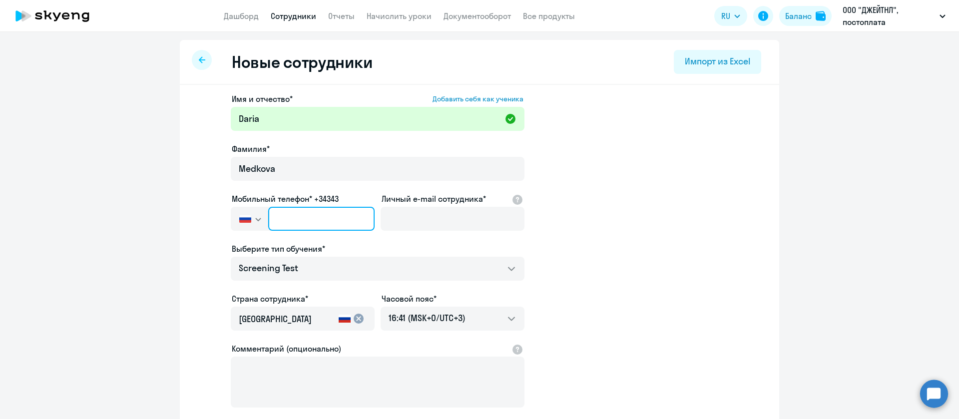
click at [282, 213] on input "text" at bounding box center [321, 219] width 106 height 24
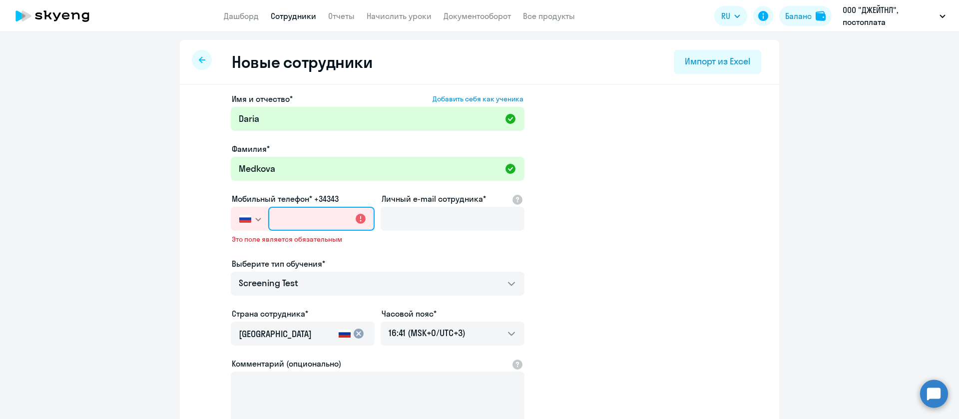
paste input "[PHONE_NUMBER]"
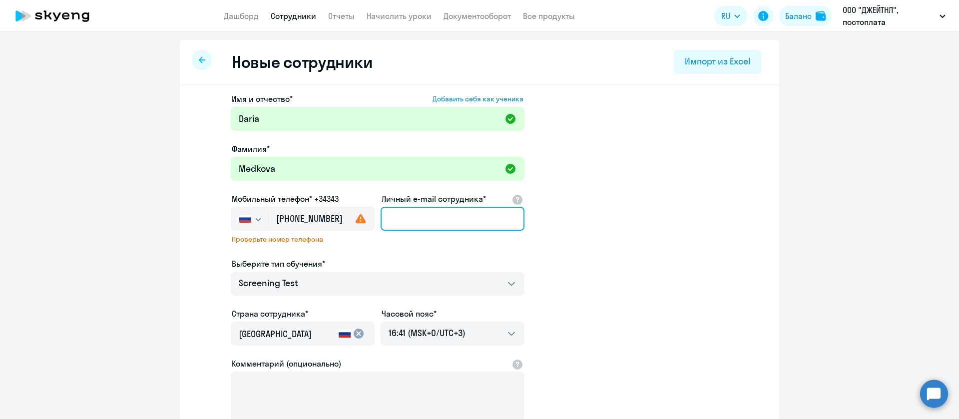
click at [420, 221] on input "Личный e-mail сотрудника*" at bounding box center [453, 219] width 144 height 24
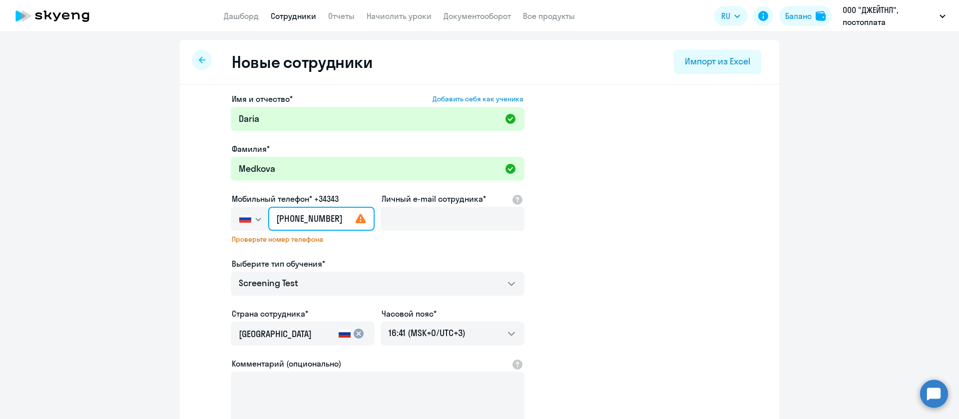
click at [339, 221] on input "[PHONE_NUMBER]" at bounding box center [321, 219] width 106 height 24
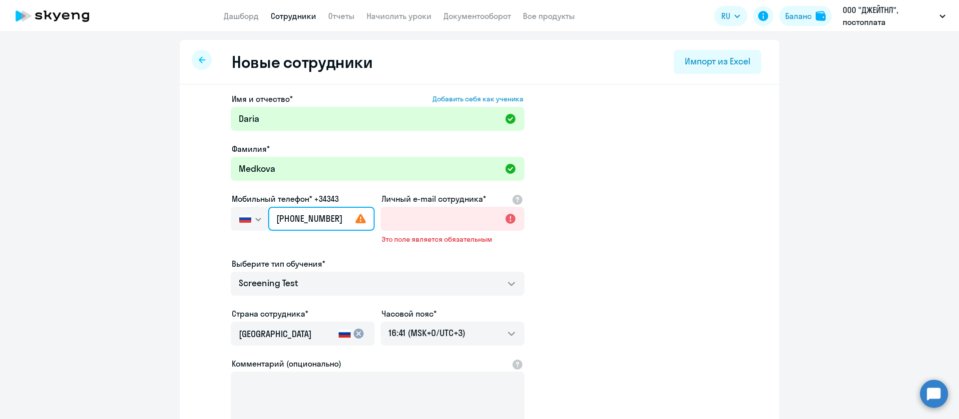
type input "[PHONE_NUMBER]"
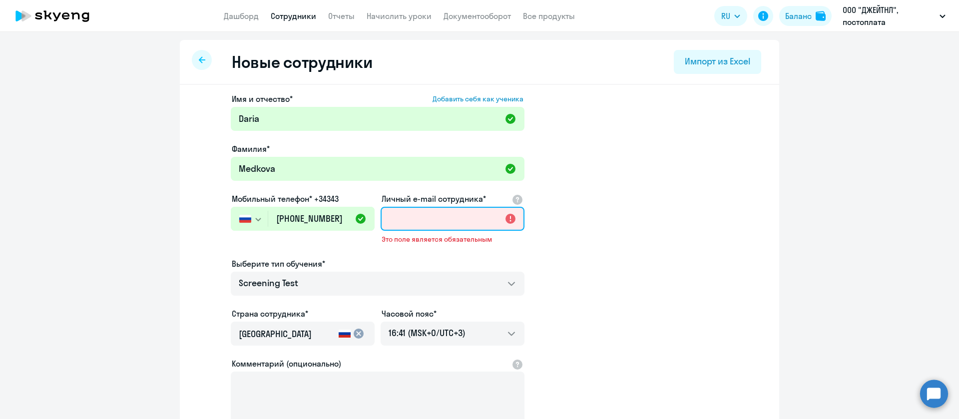
click at [431, 218] on input "Личный e-mail сотрудника*" at bounding box center [453, 219] width 144 height 24
paste input "[EMAIL_ADDRESS][DOMAIN_NAME]>"
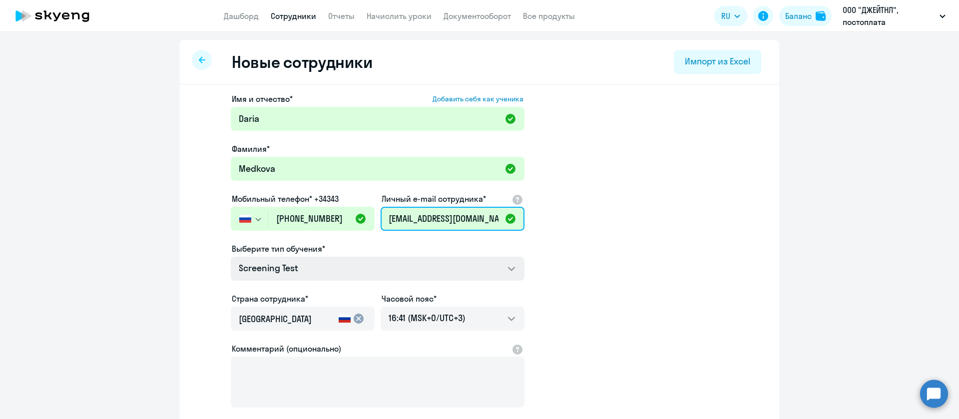
type input "[EMAIL_ADDRESS][DOMAIN_NAME]"
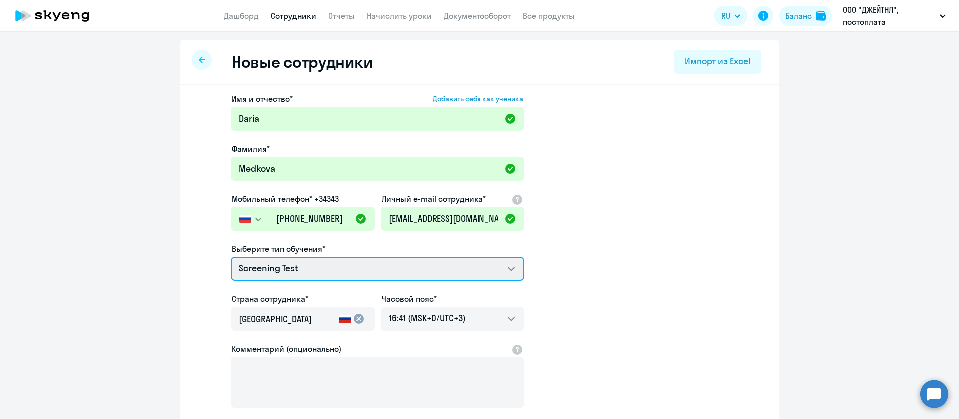
click at [347, 268] on select "Screening Test Премиум английский с русскоговорящим преподавателем Talks 15 мин…" at bounding box center [378, 269] width 294 height 24
select select "english_adult_not_native_speaker_premium"
click at [231, 257] on select "Screening Test Премиум английский с русскоговорящим преподавателем Talks 15 мин…" at bounding box center [378, 269] width 294 height 24
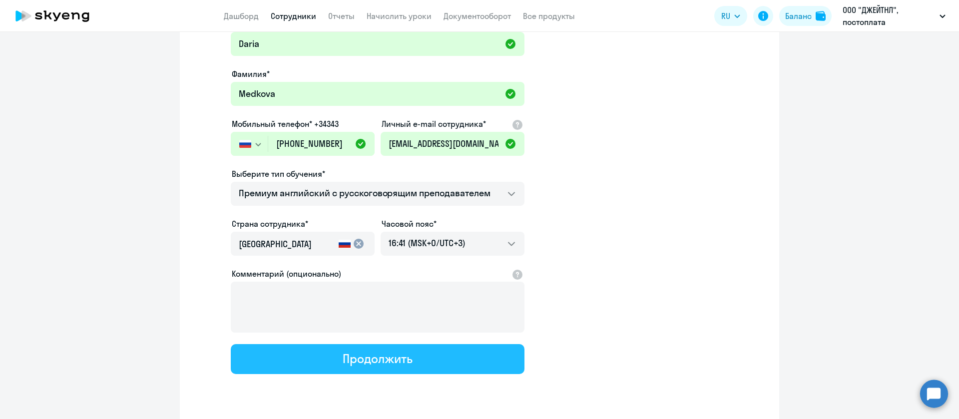
click at [339, 346] on button "Продолжить" at bounding box center [378, 359] width 294 height 30
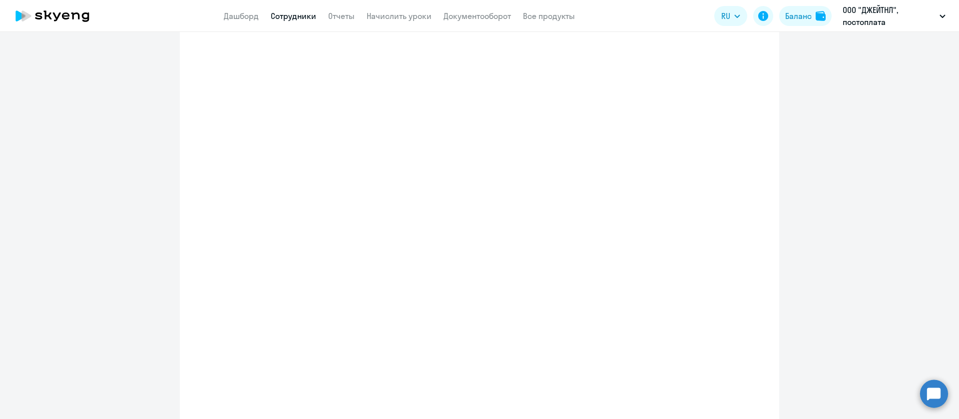
select select "english_adult_not_native_speaker_premium"
select select "3"
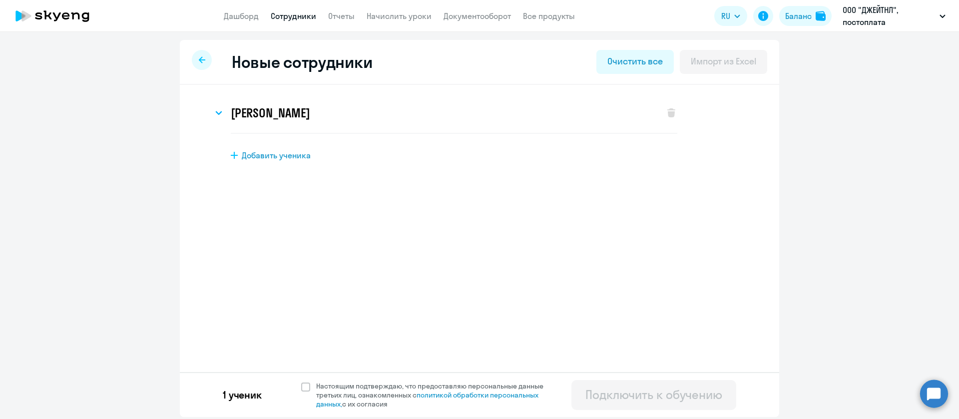
scroll to position [0, 0]
click at [307, 387] on span at bounding box center [305, 387] width 9 height 9
click at [301, 382] on input "Настоящим подтверждаю, что предоставляю персональные данные третьих лиц, ознако…" at bounding box center [301, 381] width 0 height 0
checkbox input "true"
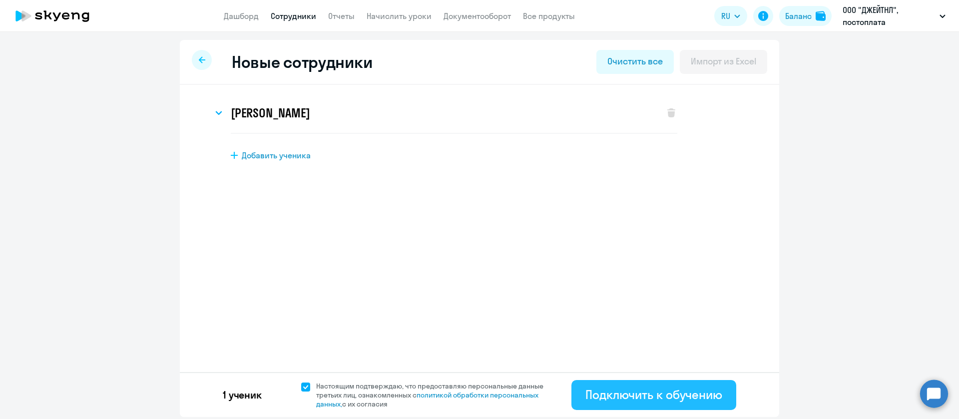
click at [676, 400] on div "Подключить к обучению" at bounding box center [654, 395] width 137 height 16
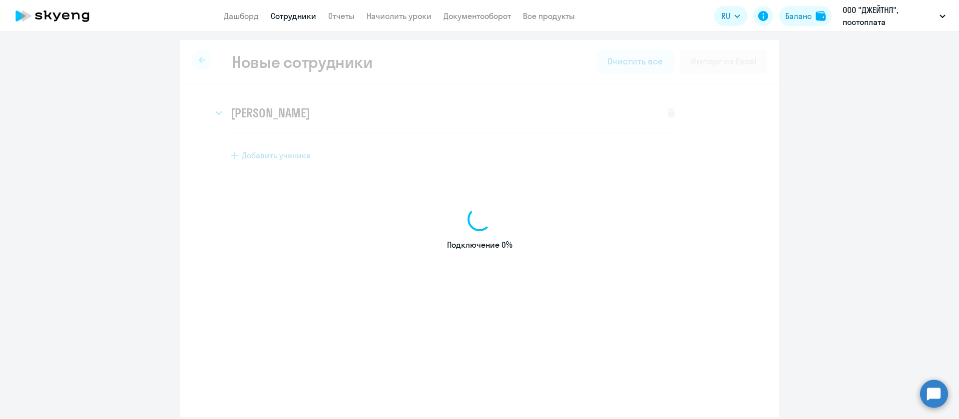
select select "screening_test"
select select "3"
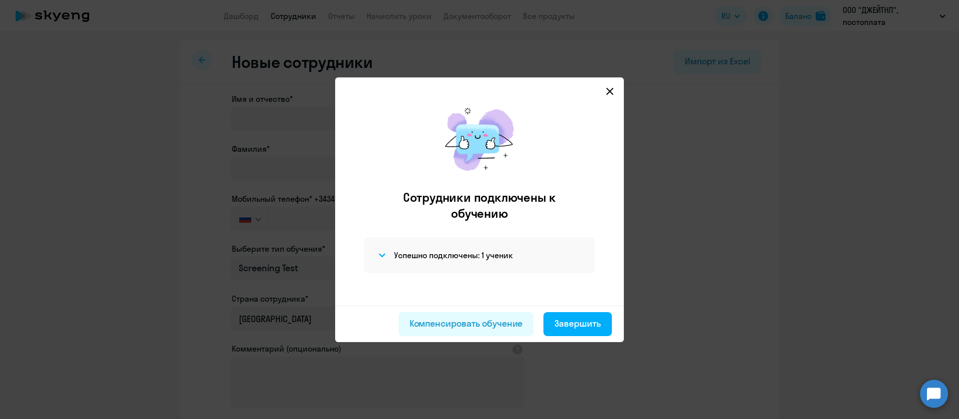
drag, startPoint x: 612, startPoint y: 95, endPoint x: 591, endPoint y: 92, distance: 20.8
click at [612, 95] on svg-icon at bounding box center [610, 91] width 12 height 12
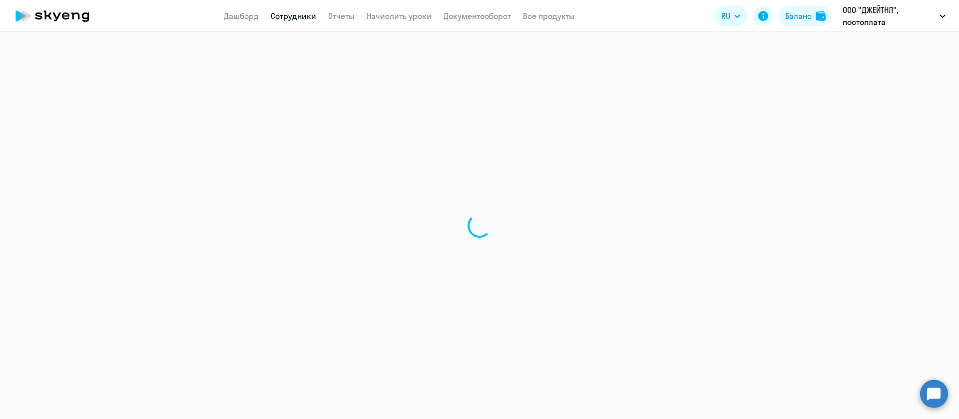
select select "30"
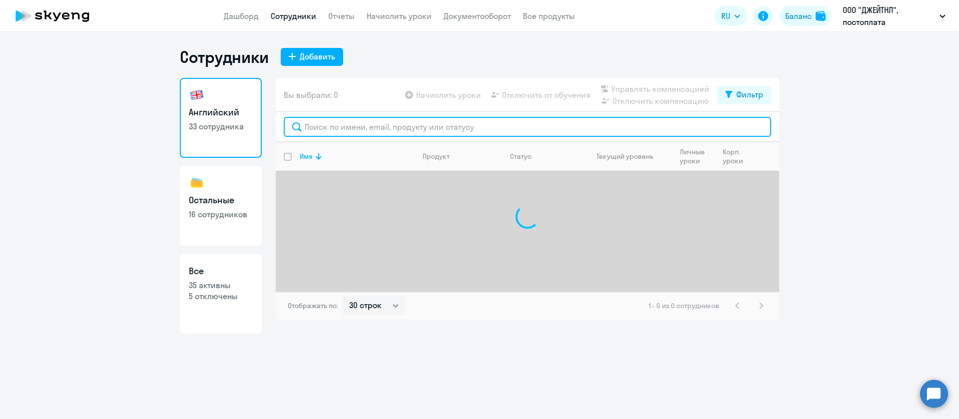
click at [352, 125] on input "text" at bounding box center [528, 127] width 488 height 20
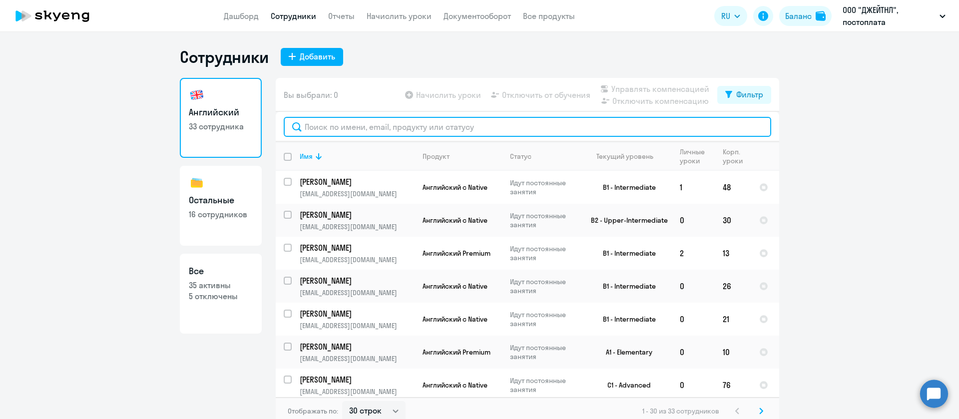
paste input "[PERSON_NAME]"
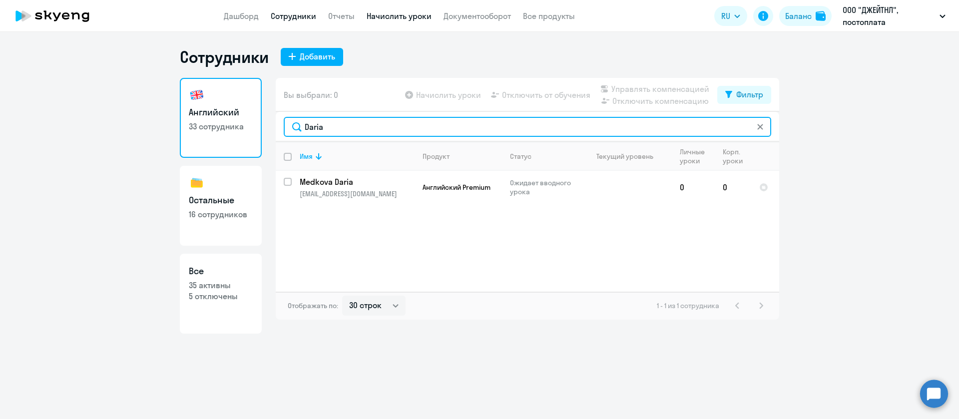
type input "Daria"
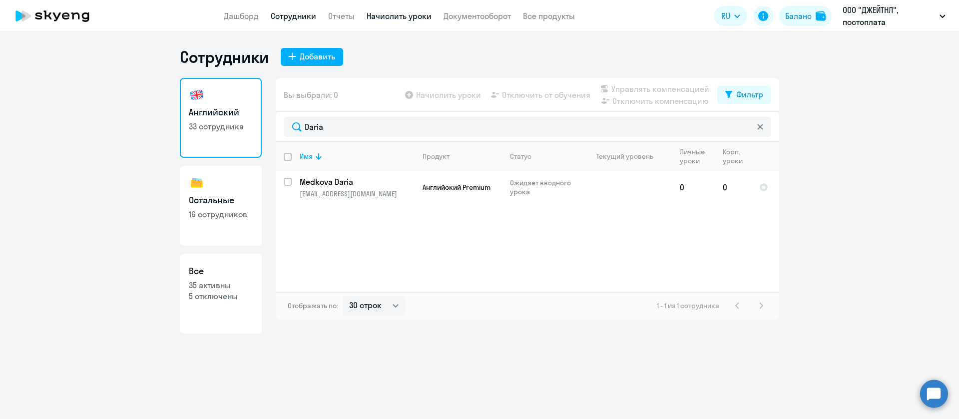
click at [428, 17] on link "Начислить уроки" at bounding box center [399, 16] width 65 height 10
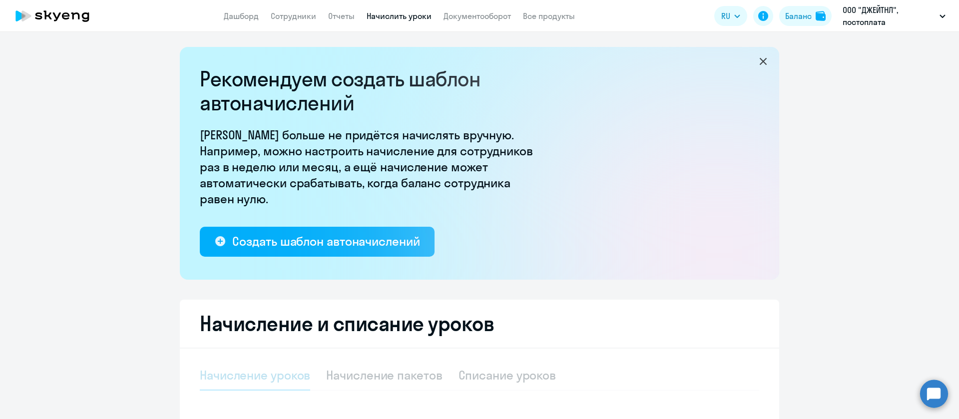
select select "10"
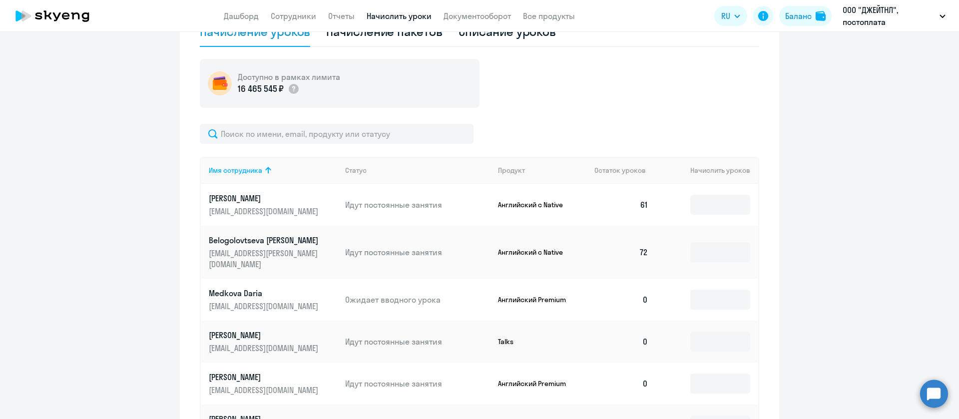
scroll to position [375, 0]
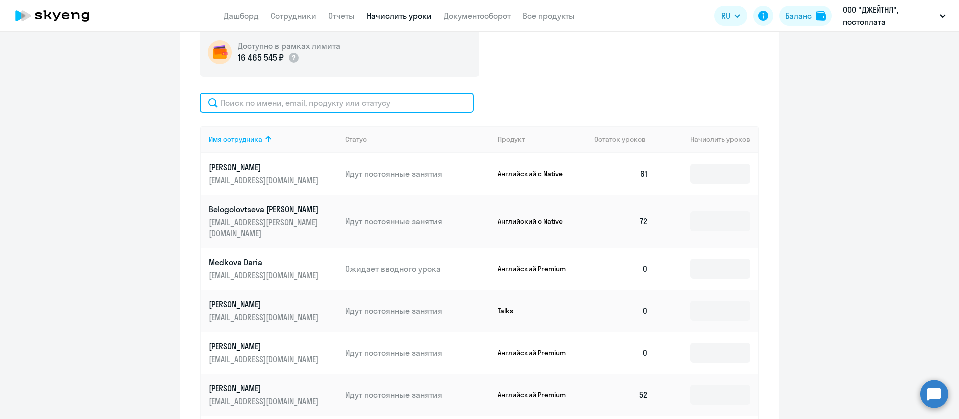
click at [331, 102] on input "text" at bounding box center [337, 103] width 274 height 20
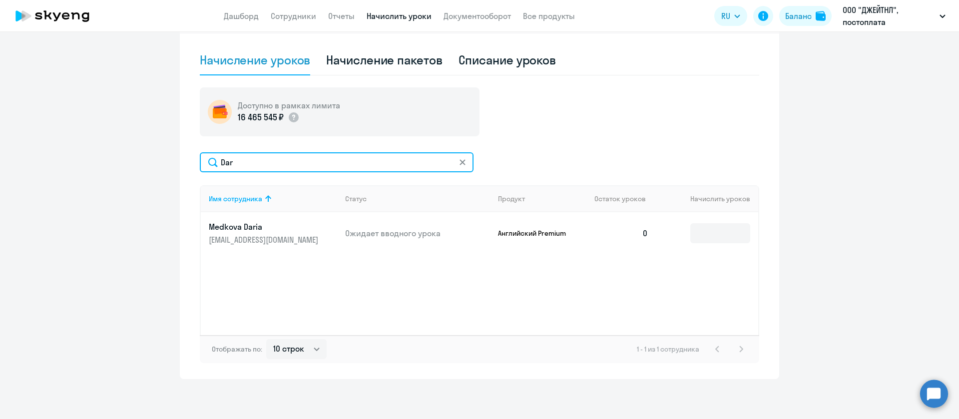
scroll to position [315, 0]
type input "Dar"
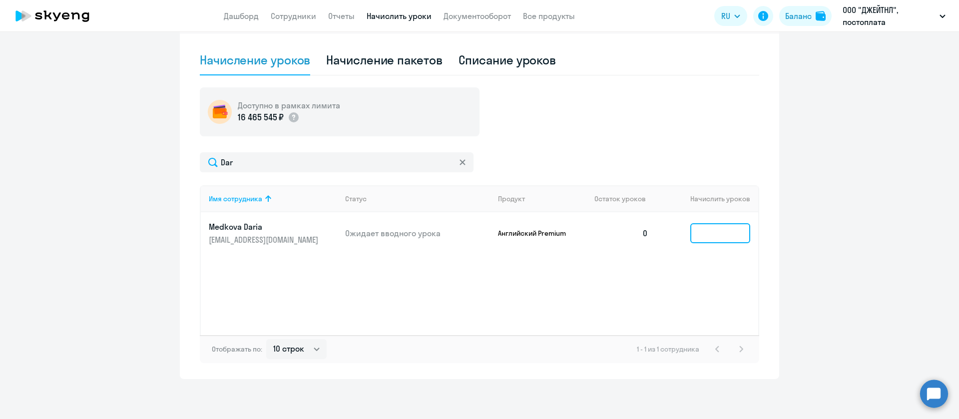
click at [724, 235] on input at bounding box center [720, 233] width 60 height 20
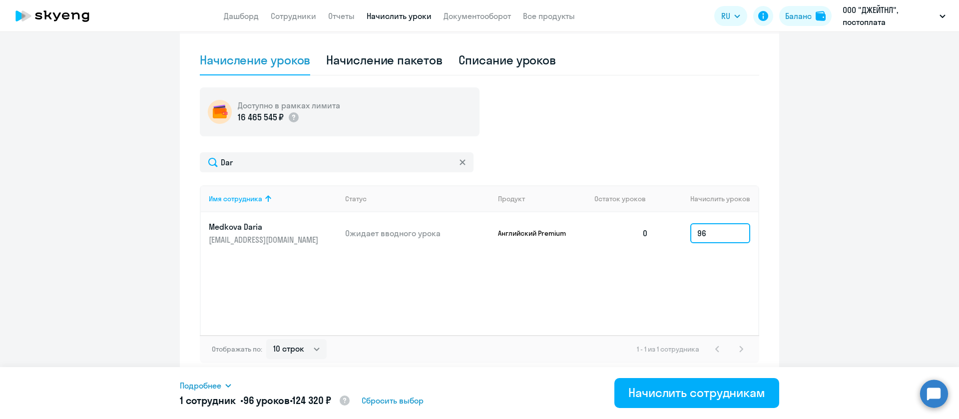
type input "96"
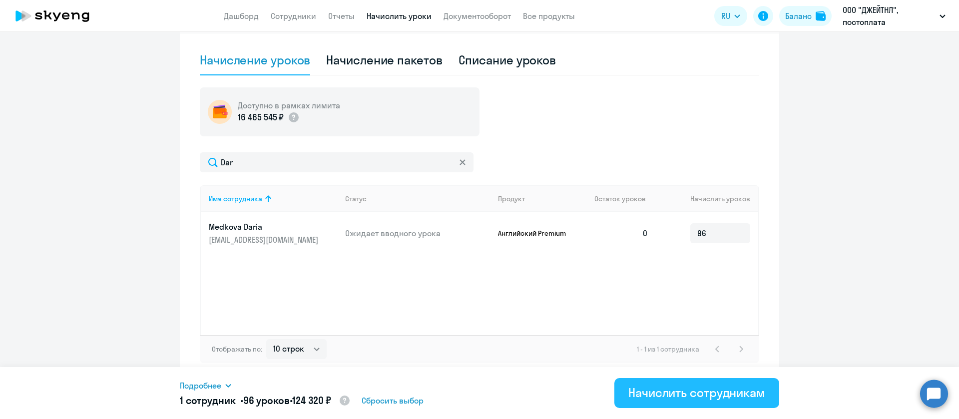
click at [725, 394] on div "Начислить сотрудникам" at bounding box center [697, 393] width 137 height 16
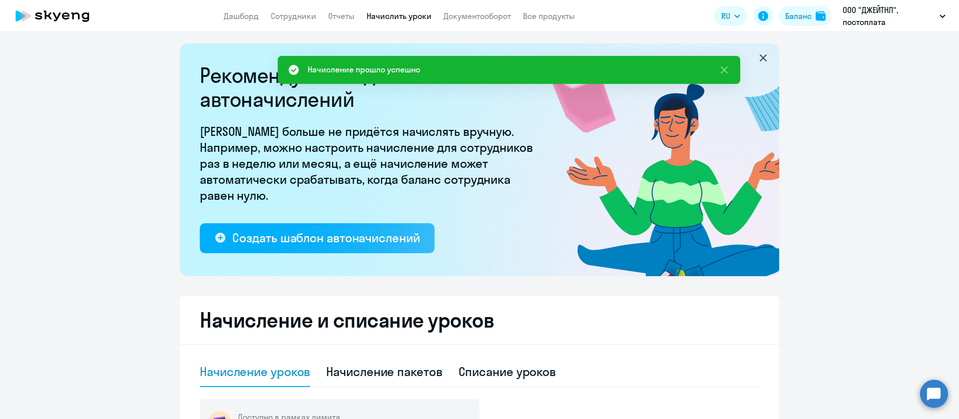
scroll to position [0, 0]
